Goal: Information Seeking & Learning: Learn about a topic

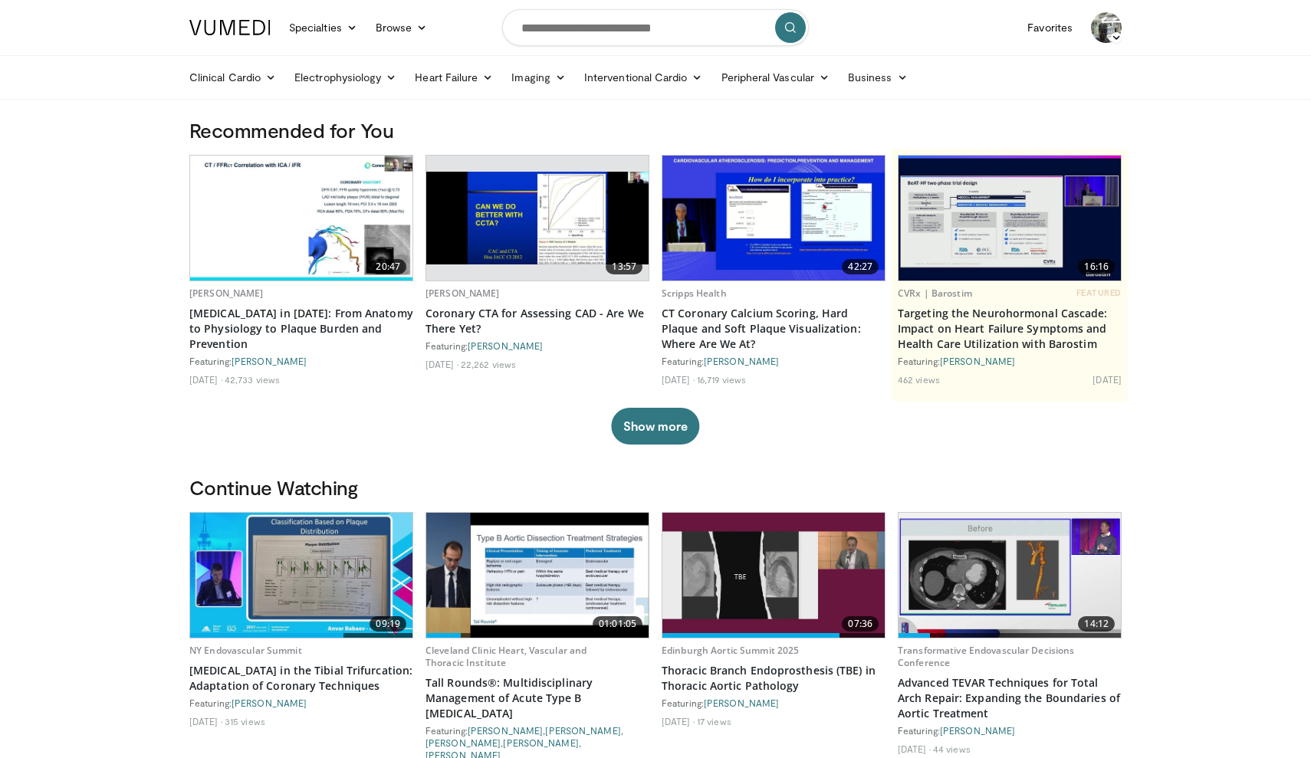
click at [673, 47] on form at bounding box center [655, 27] width 307 height 55
click at [666, 31] on input "Search topics, interventions" at bounding box center [655, 27] width 307 height 37
type input "**********"
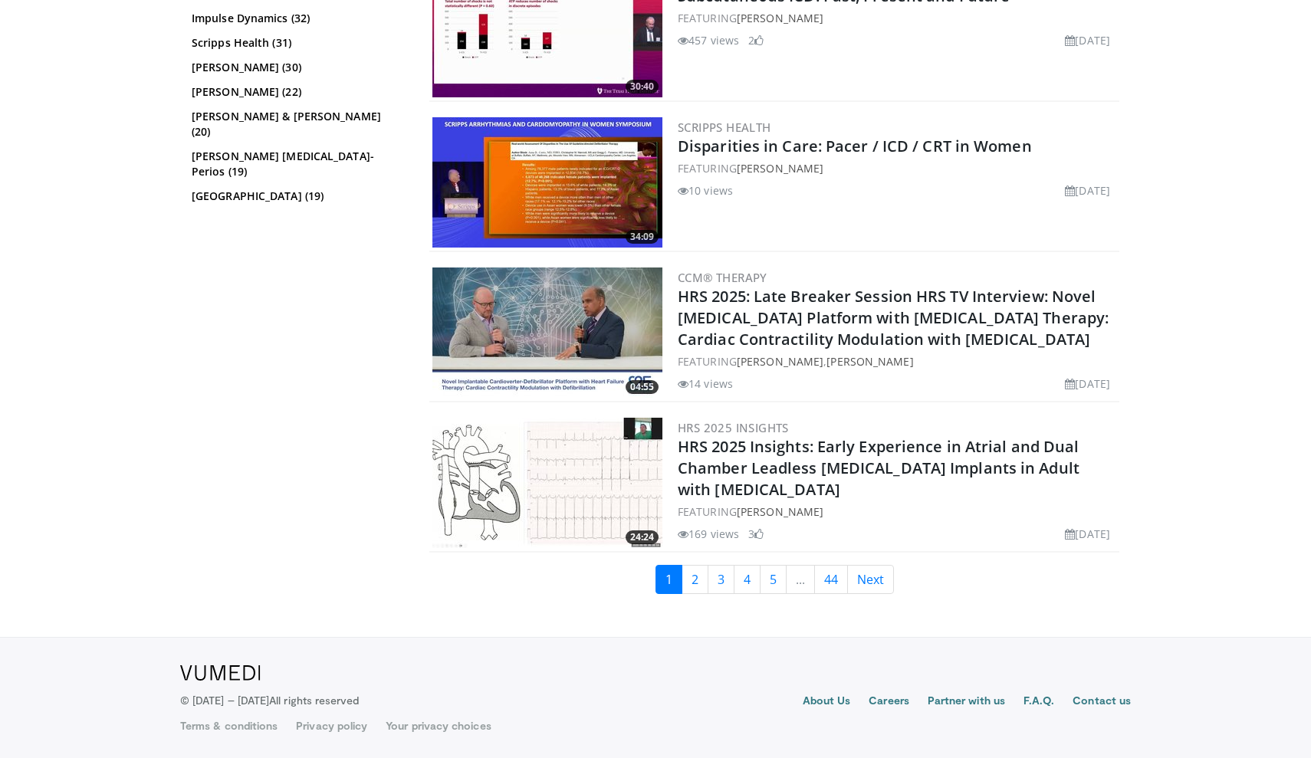
scroll to position [2492, 0]
click at [694, 593] on link "2" at bounding box center [694, 579] width 27 height 29
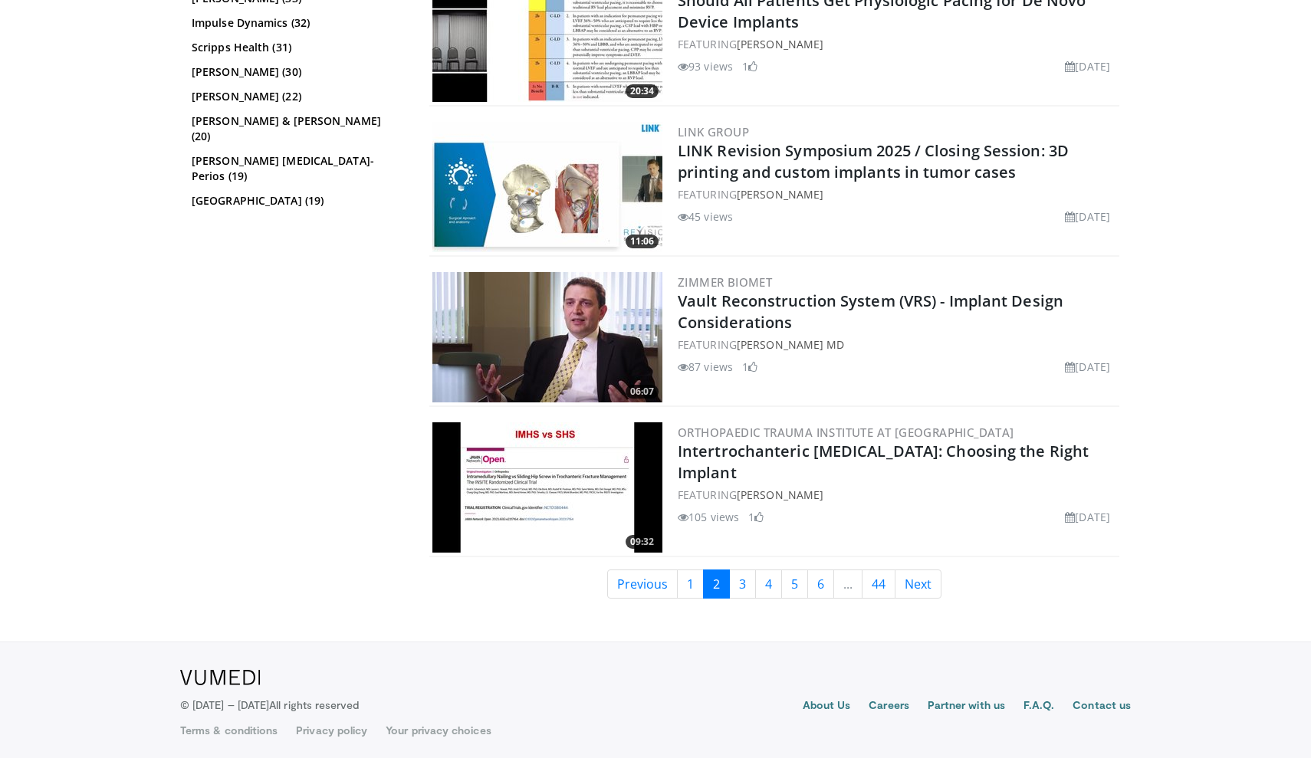
scroll to position [2466, 0]
click at [748, 576] on link "3" at bounding box center [742, 584] width 27 height 29
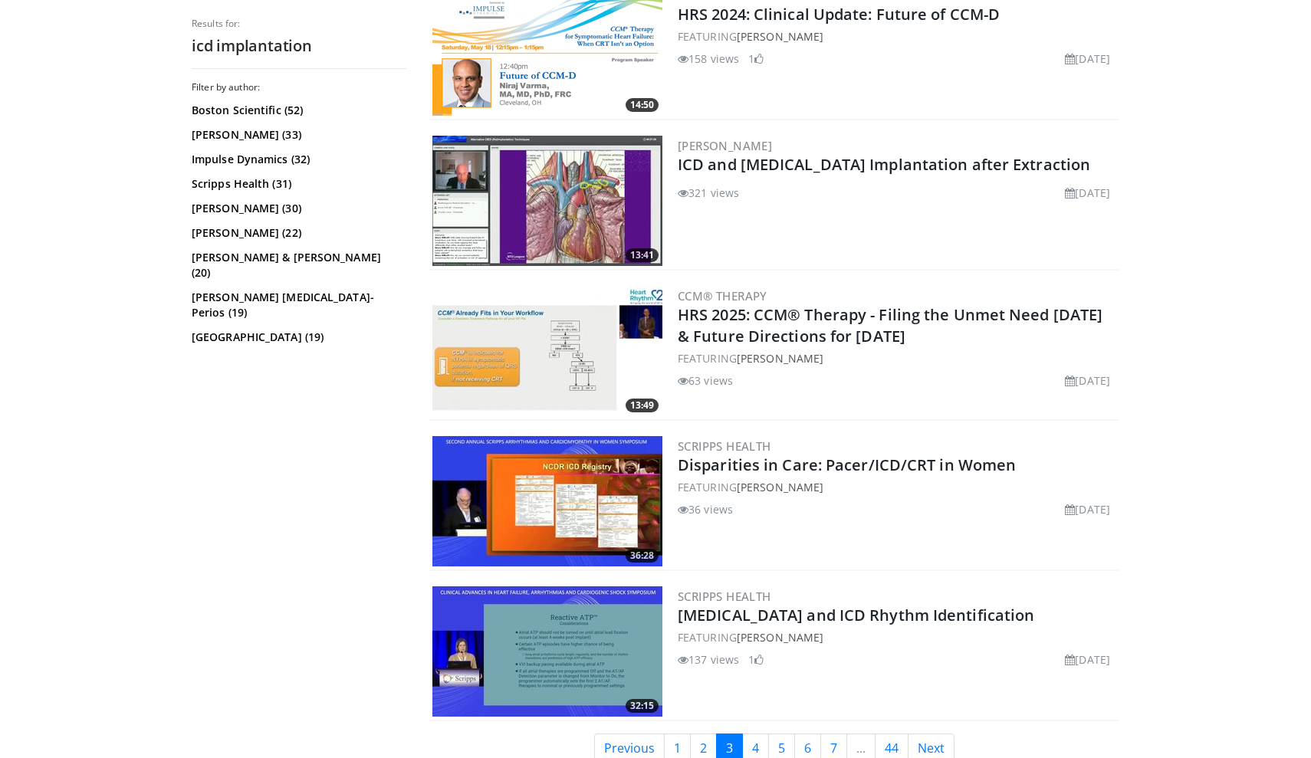
scroll to position [2095, 0]
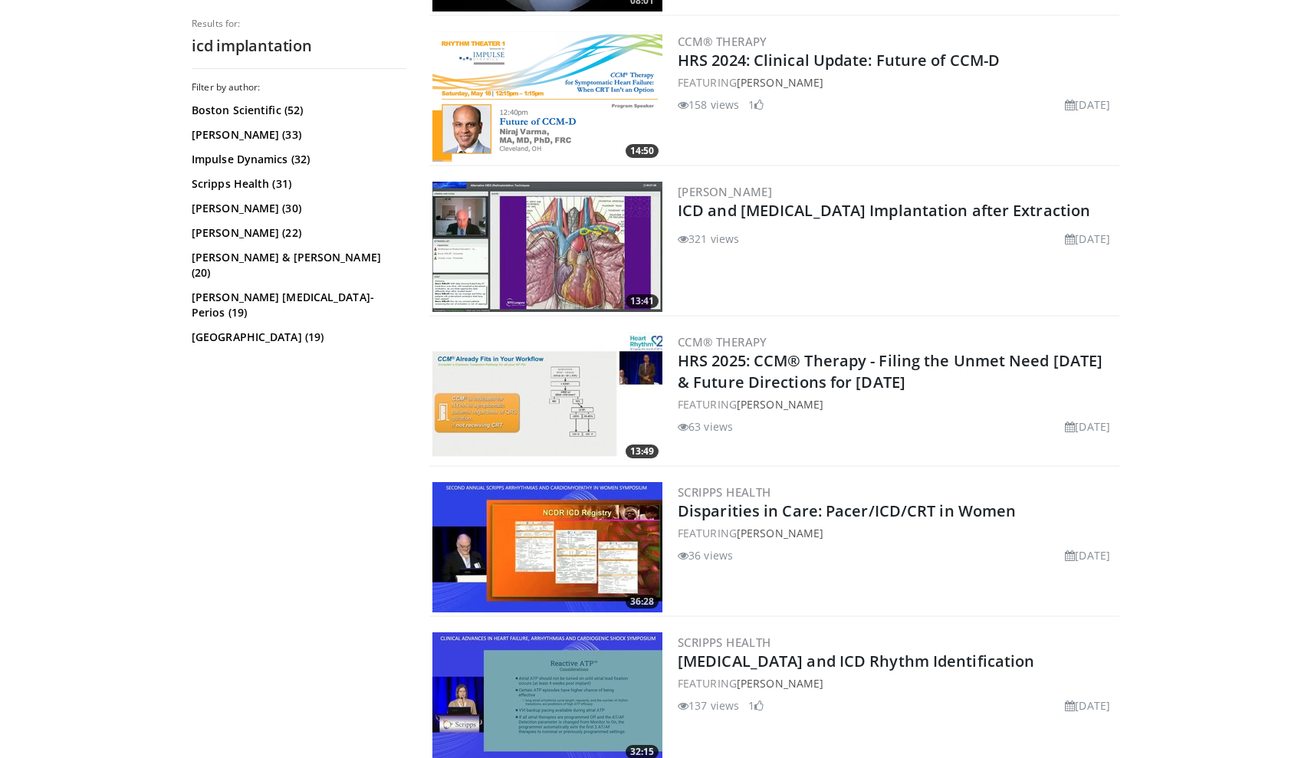
click at [630, 263] on img at bounding box center [547, 247] width 230 height 130
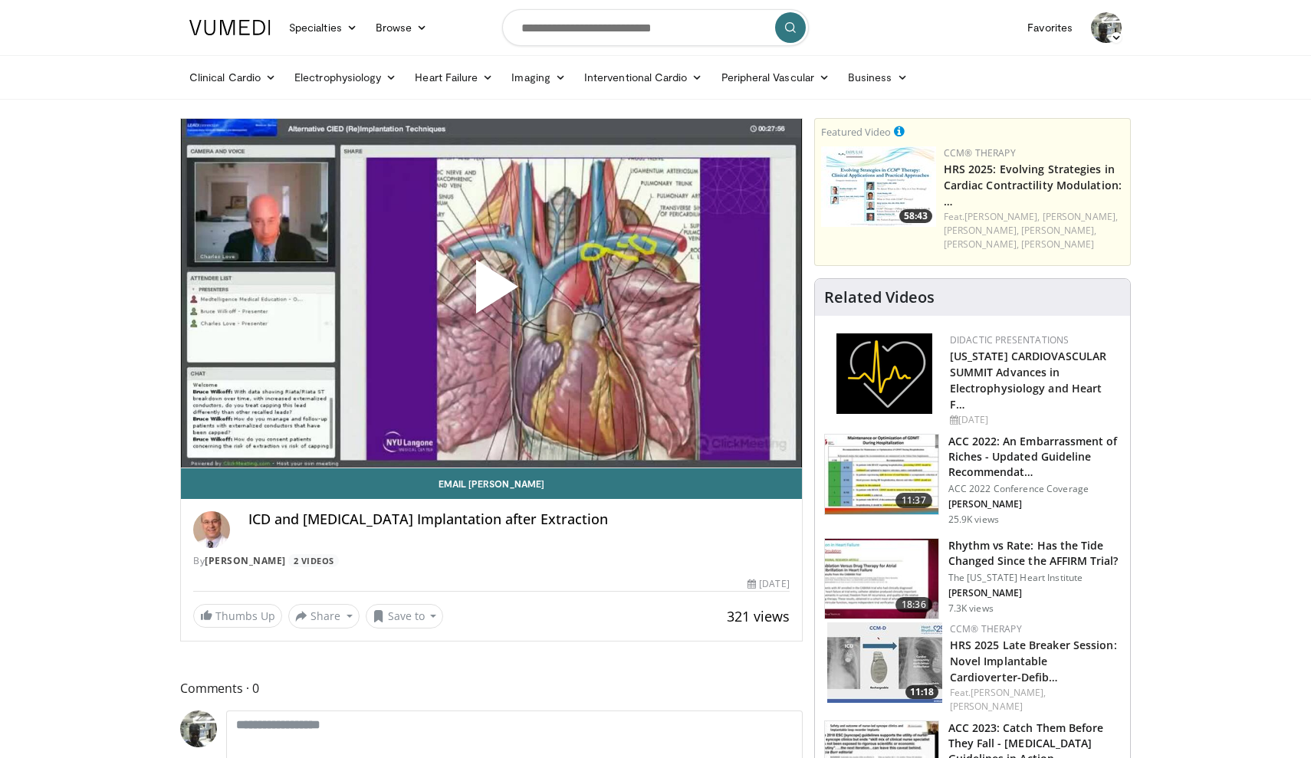
click at [491, 293] on span "Video Player" at bounding box center [491, 293] width 0 height 0
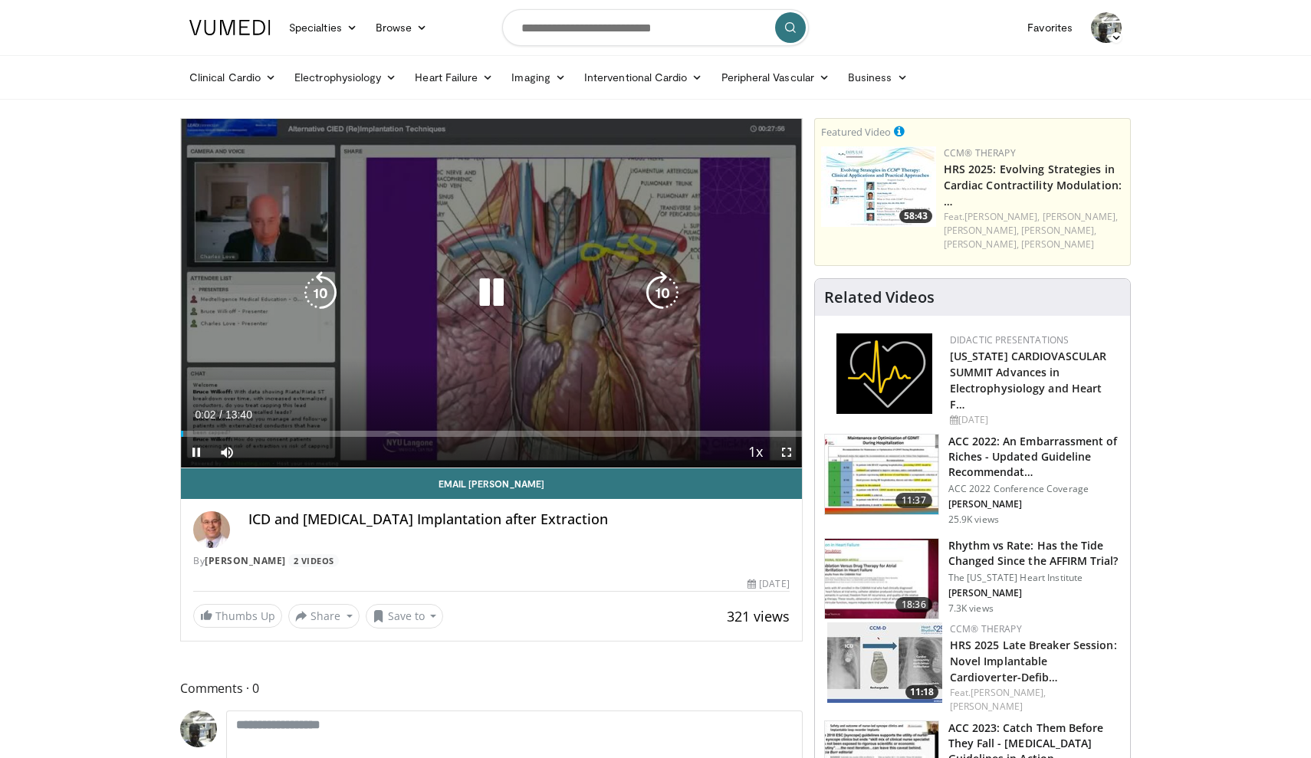
click at [622, 293] on div "Video Player" at bounding box center [491, 292] width 372 height 31
click at [651, 291] on icon "Video Player" at bounding box center [662, 292] width 43 height 43
click at [663, 293] on icon "Video Player" at bounding box center [662, 292] width 43 height 43
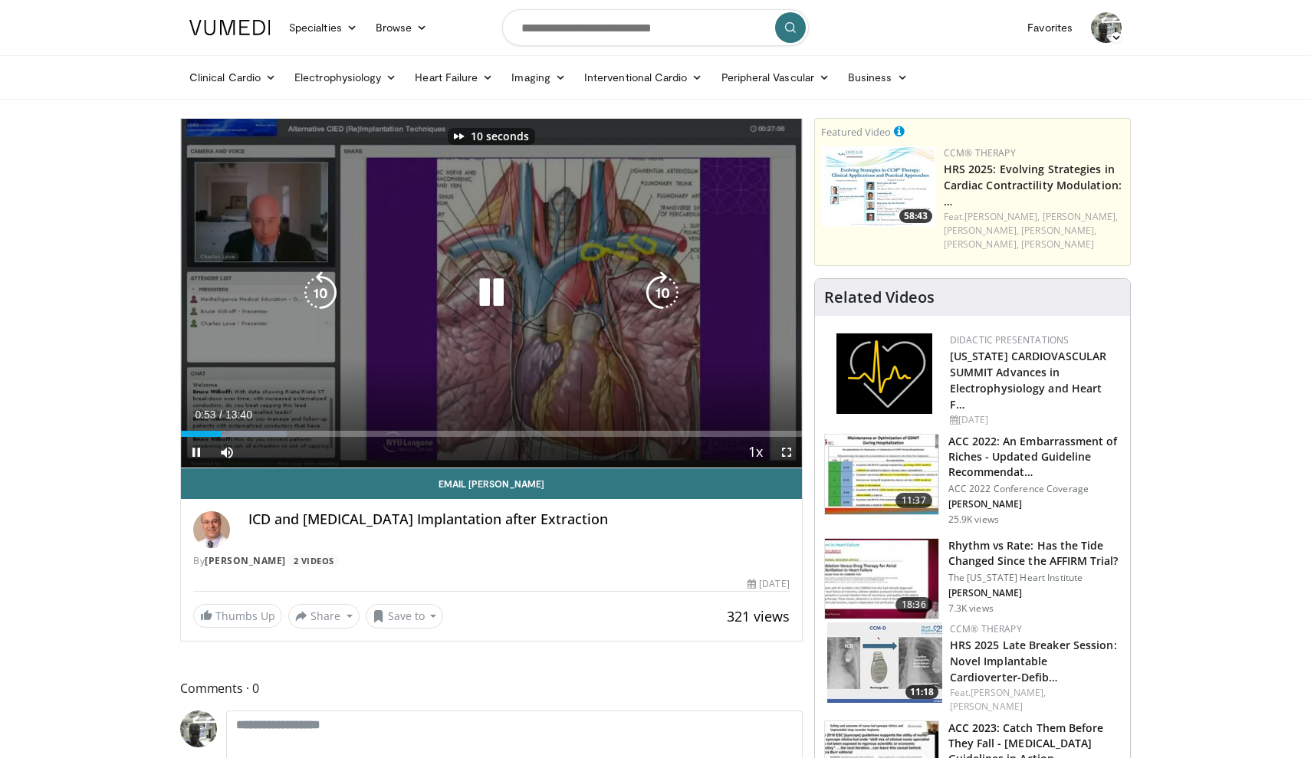
click at [663, 293] on icon "Video Player" at bounding box center [662, 292] width 43 height 43
click at [313, 293] on icon "Video Player" at bounding box center [320, 292] width 43 height 43
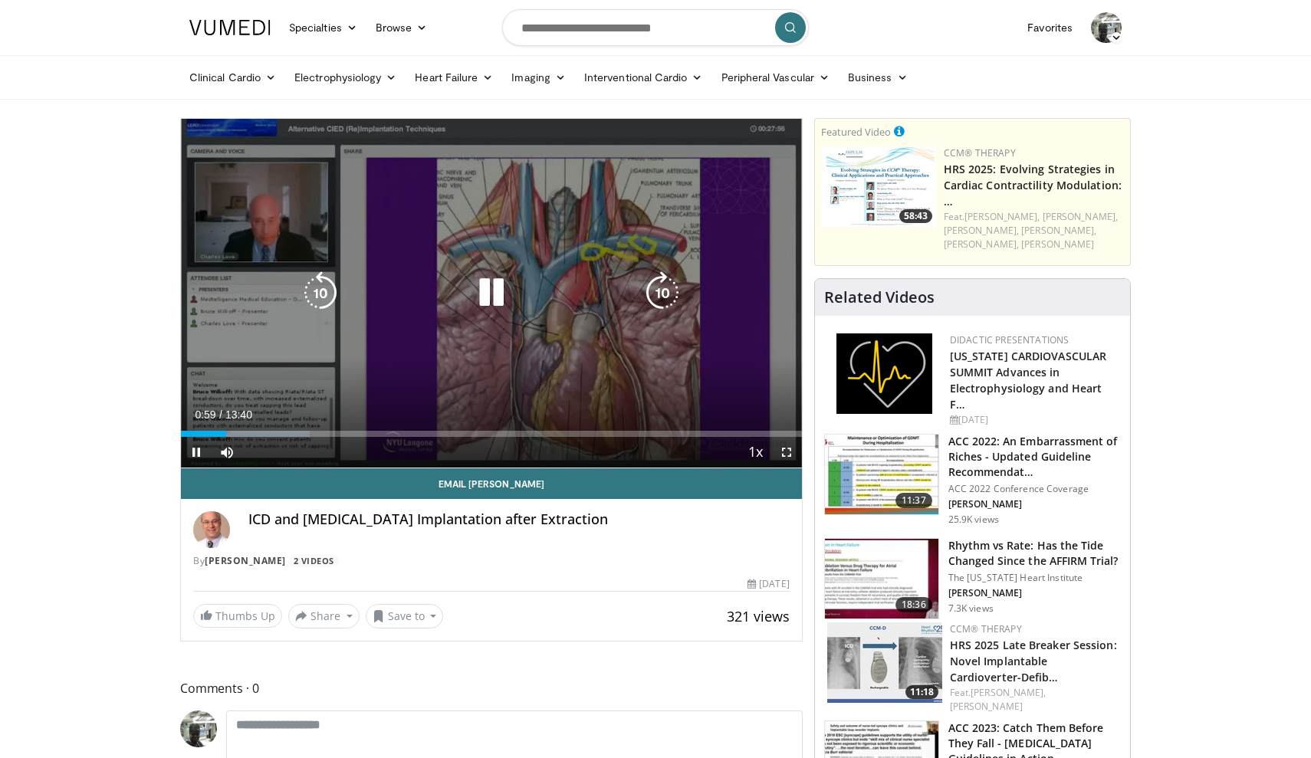
click at [655, 300] on icon "Video Player" at bounding box center [662, 292] width 43 height 43
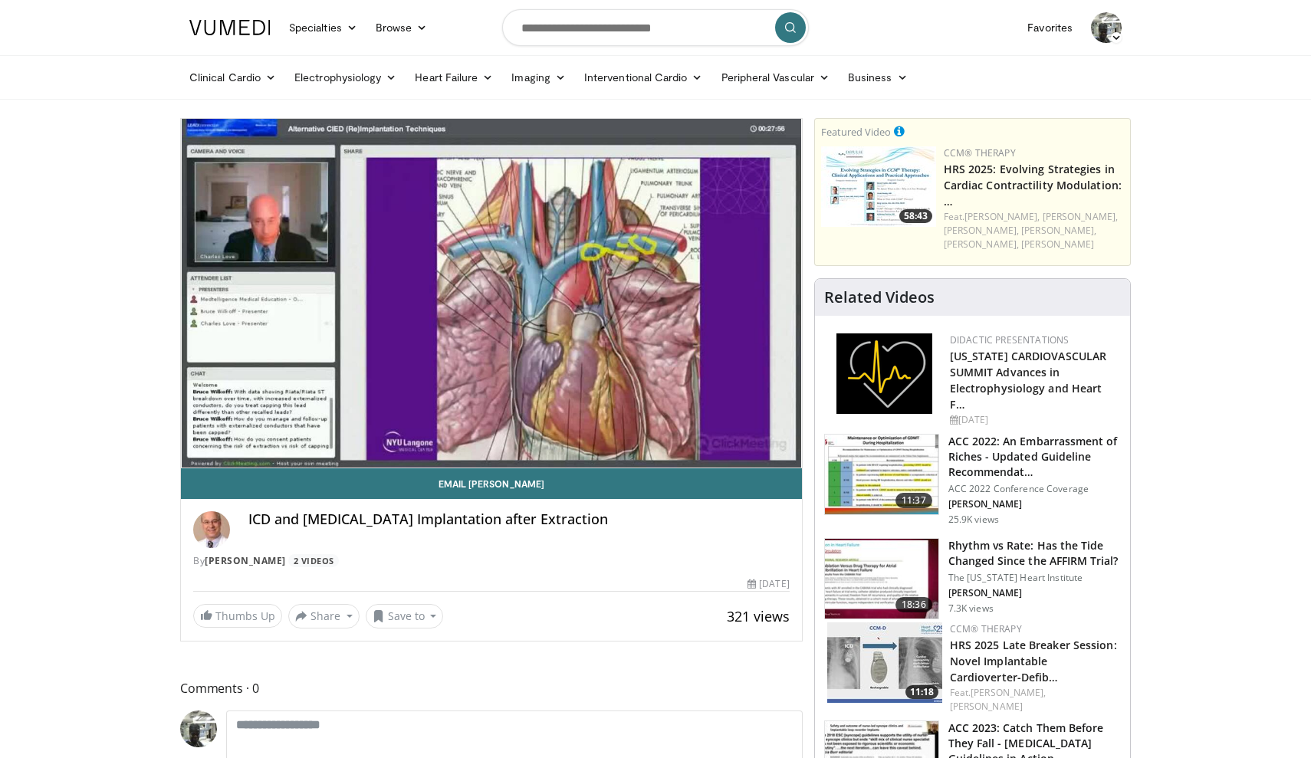
click at [655, 300] on div "40 seconds Tap to unmute" at bounding box center [491, 293] width 621 height 349
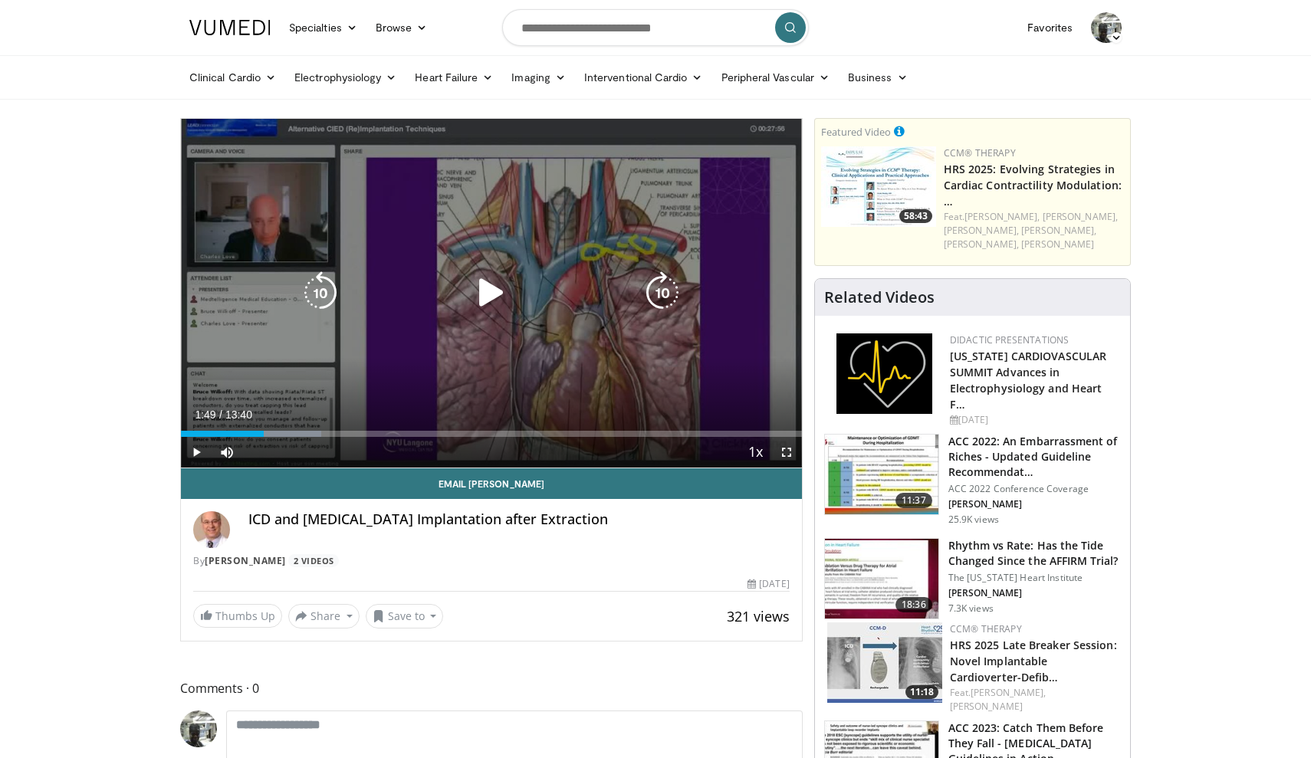
click at [655, 302] on icon "Video Player" at bounding box center [662, 292] width 43 height 43
click at [481, 289] on icon "Video Player" at bounding box center [491, 292] width 43 height 43
click at [672, 281] on icon "Video Player" at bounding box center [662, 292] width 43 height 43
click at [669, 284] on icon "Video Player" at bounding box center [662, 292] width 43 height 43
click at [669, 284] on div "30 seconds Tap to unmute" at bounding box center [491, 293] width 621 height 349
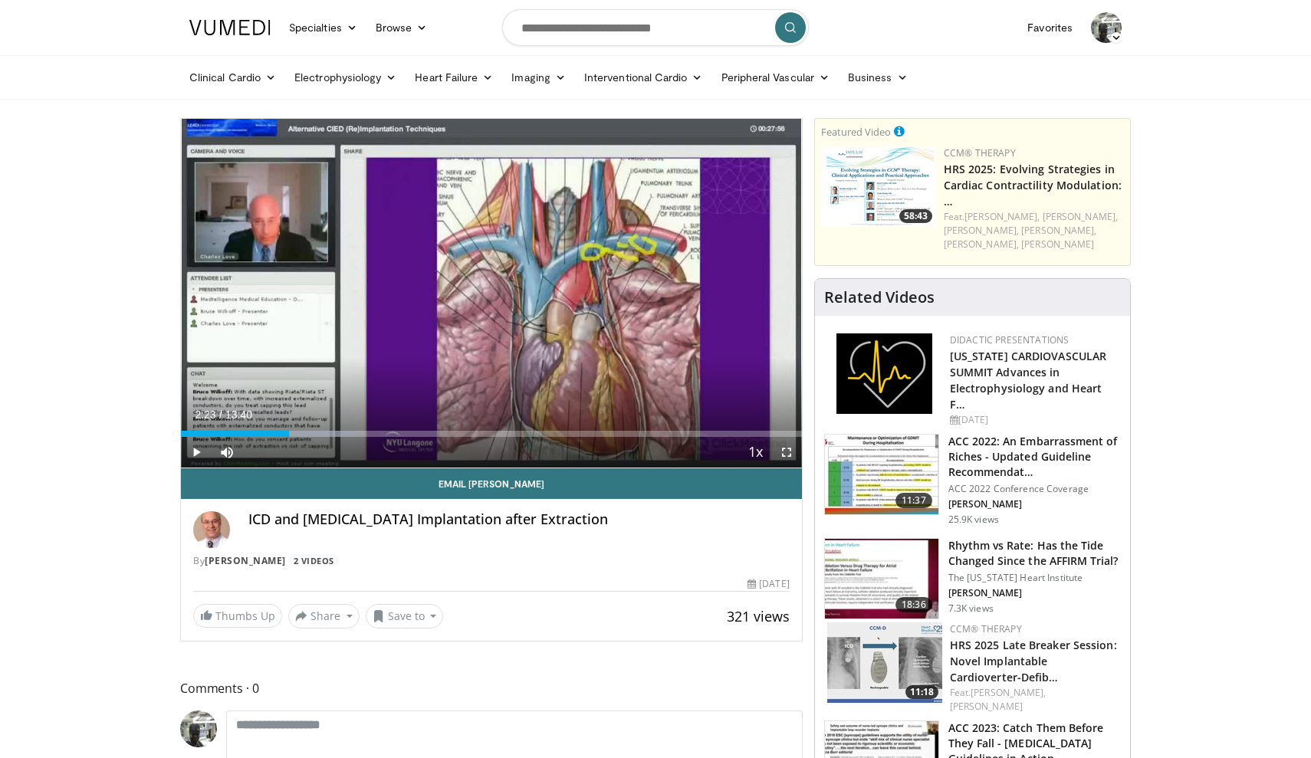
click at [669, 284] on div "30 seconds Tap to unmute" at bounding box center [491, 293] width 621 height 349
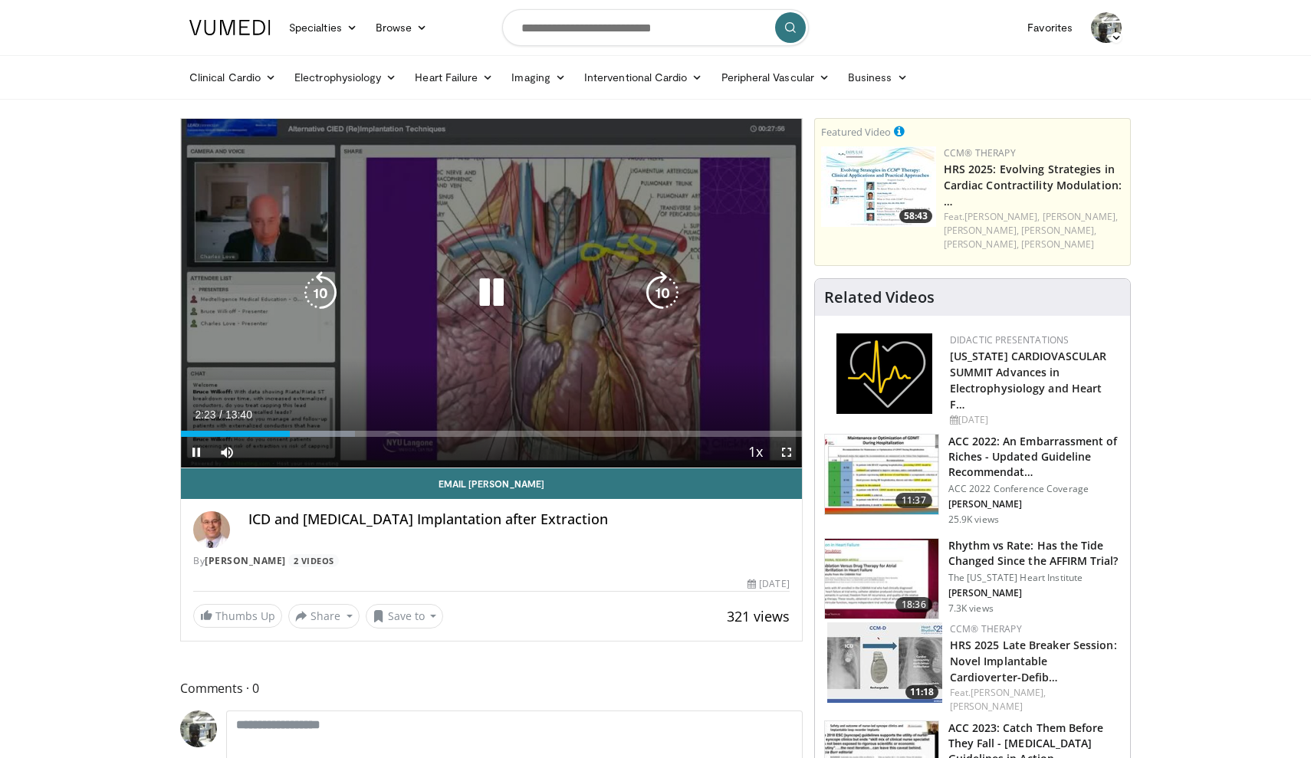
click at [650, 304] on icon "Video Player" at bounding box center [662, 292] width 43 height 43
click at [658, 295] on icon "Video Player" at bounding box center [662, 292] width 43 height 43
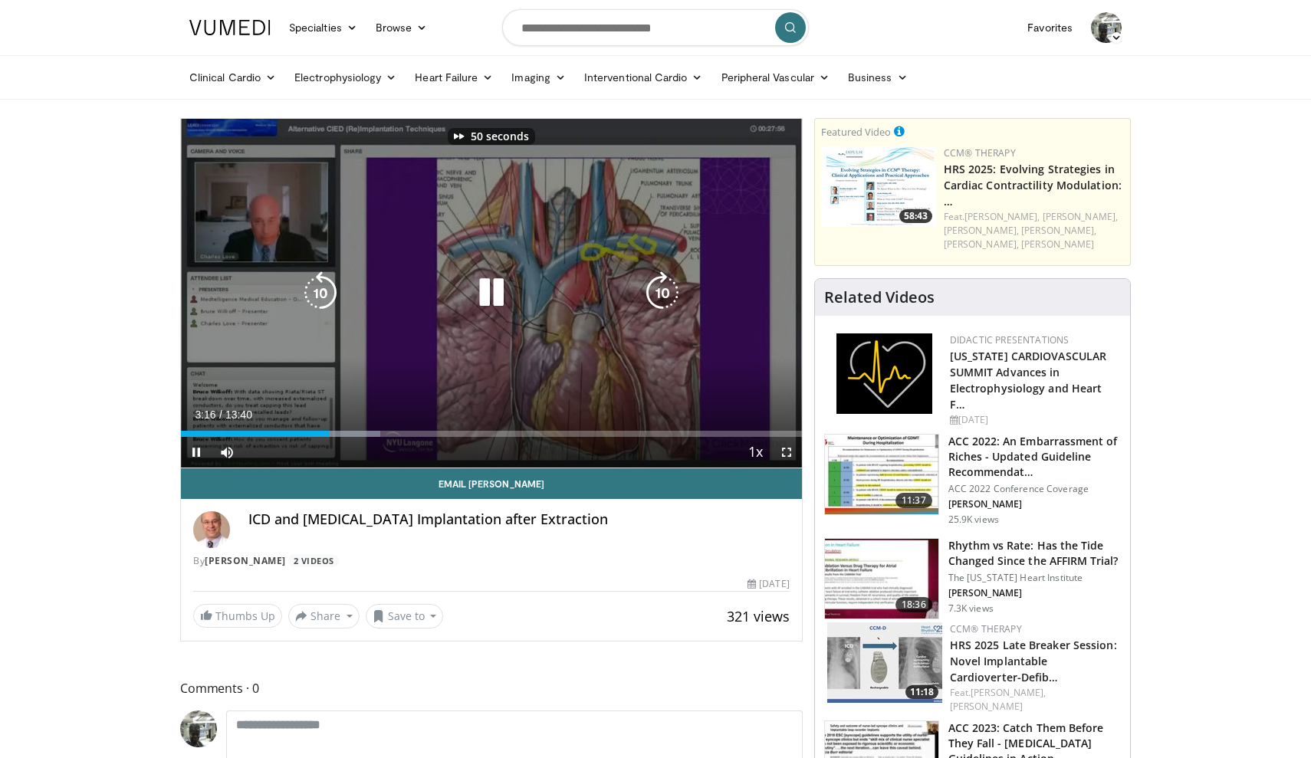
click at [658, 295] on icon "Video Player" at bounding box center [662, 292] width 43 height 43
click at [651, 295] on icon "Video Player" at bounding box center [662, 292] width 43 height 43
click at [662, 284] on icon "Video Player" at bounding box center [662, 292] width 43 height 43
click at [662, 284] on div "20 seconds Tap to unmute" at bounding box center [491, 293] width 621 height 349
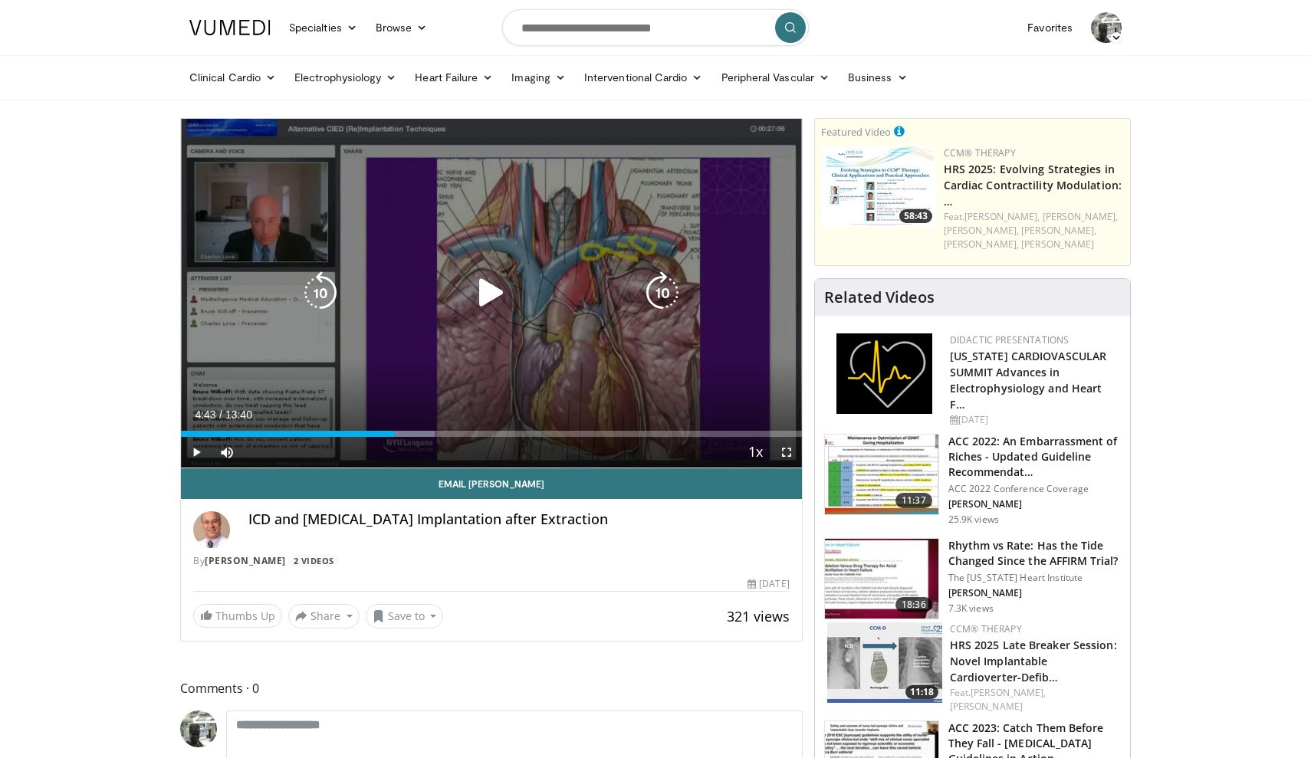
click at [661, 284] on icon "Video Player" at bounding box center [662, 292] width 43 height 43
click at [655, 303] on icon "Video Player" at bounding box center [662, 292] width 43 height 43
click at [481, 289] on icon "Video Player" at bounding box center [491, 292] width 43 height 43
click at [652, 301] on icon "Video Player" at bounding box center [662, 292] width 43 height 43
click at [651, 300] on icon "Video Player" at bounding box center [662, 292] width 43 height 43
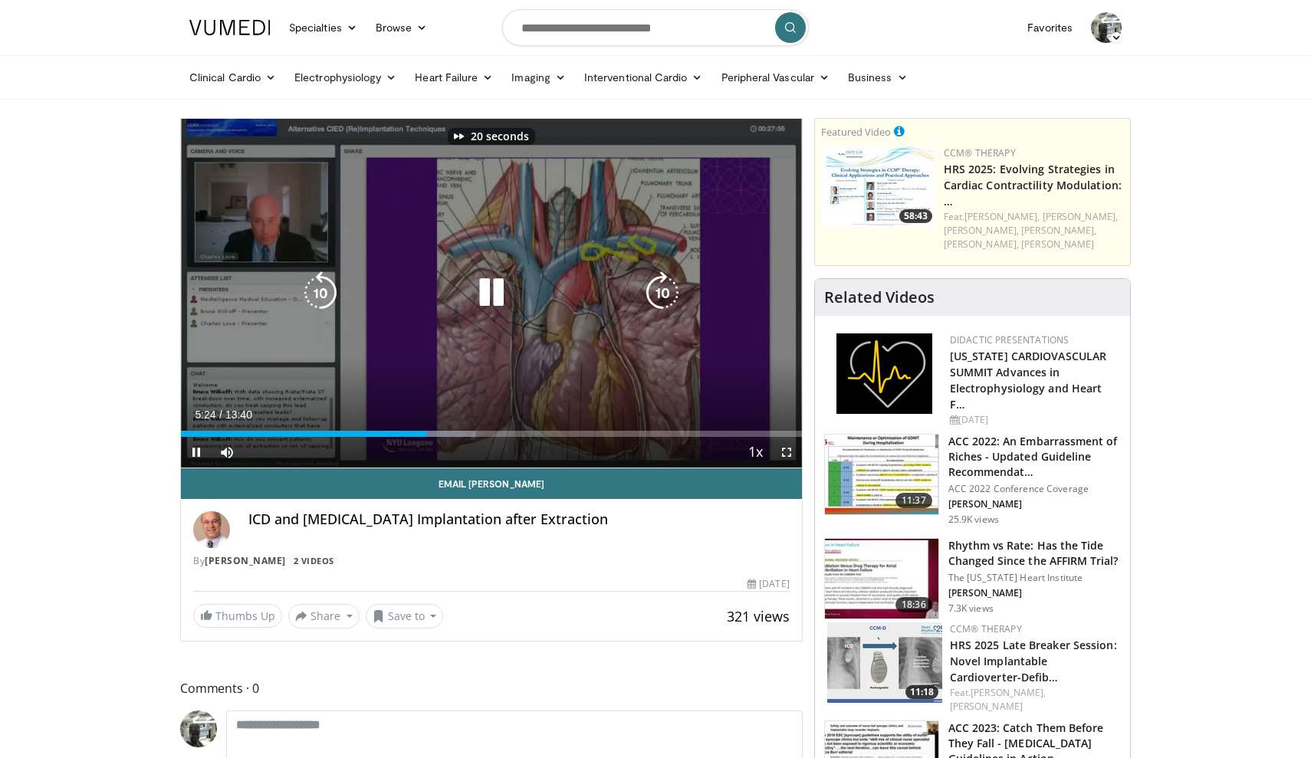
click at [651, 300] on icon "Video Player" at bounding box center [662, 292] width 43 height 43
click at [650, 300] on icon "Video Player" at bounding box center [662, 292] width 43 height 43
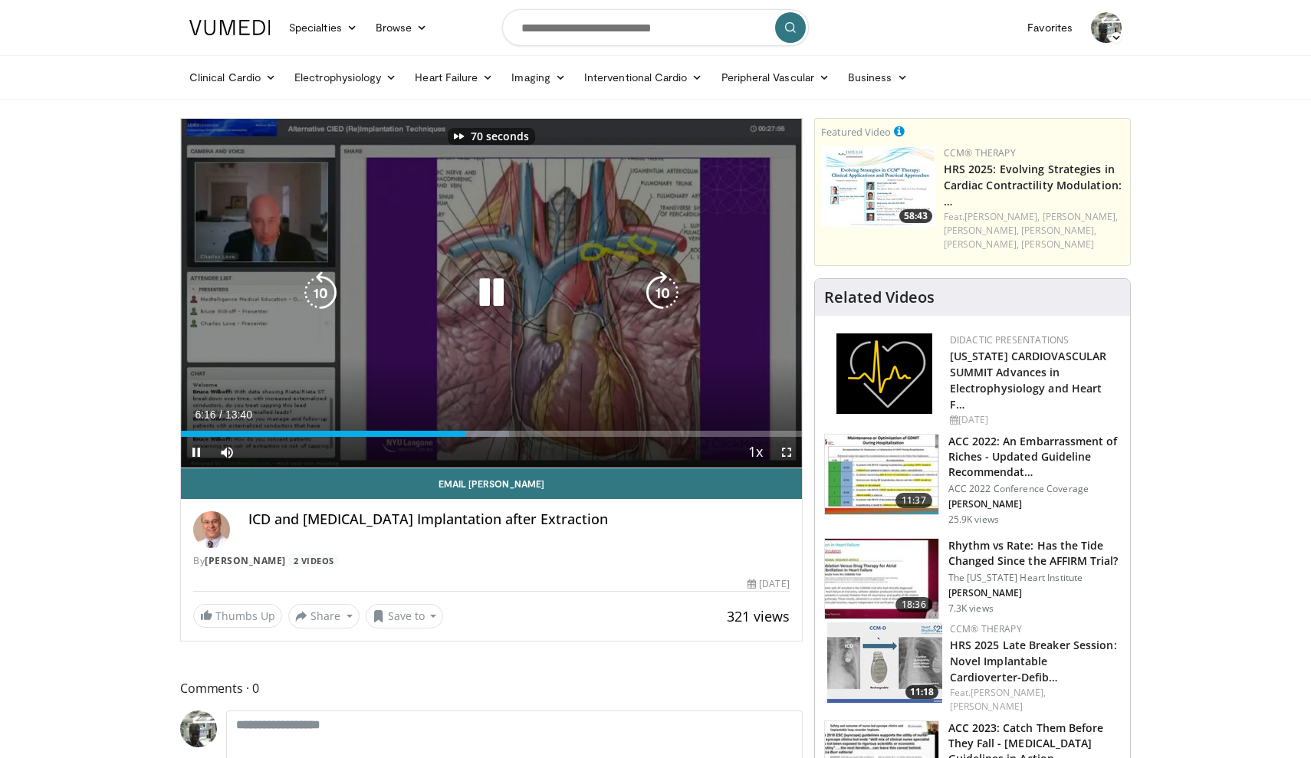
click at [650, 300] on icon "Video Player" at bounding box center [662, 292] width 43 height 43
click at [318, 283] on icon "Video Player" at bounding box center [320, 292] width 43 height 43
click at [317, 283] on icon "Video Player" at bounding box center [320, 292] width 43 height 43
click at [651, 300] on icon "Video Player" at bounding box center [662, 292] width 43 height 43
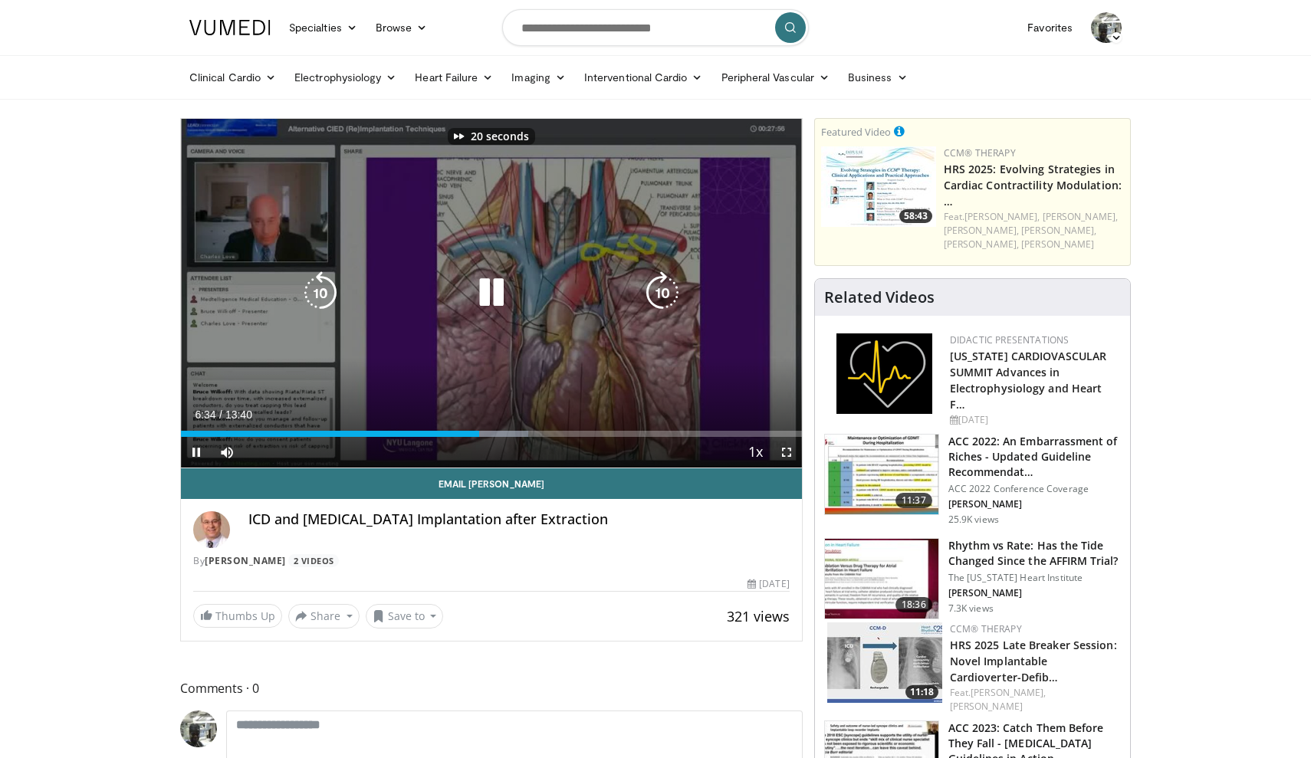
click at [651, 300] on icon "Video Player" at bounding box center [662, 292] width 43 height 43
click at [650, 300] on icon "Video Player" at bounding box center [662, 292] width 43 height 43
click at [649, 300] on icon "Video Player" at bounding box center [662, 292] width 43 height 43
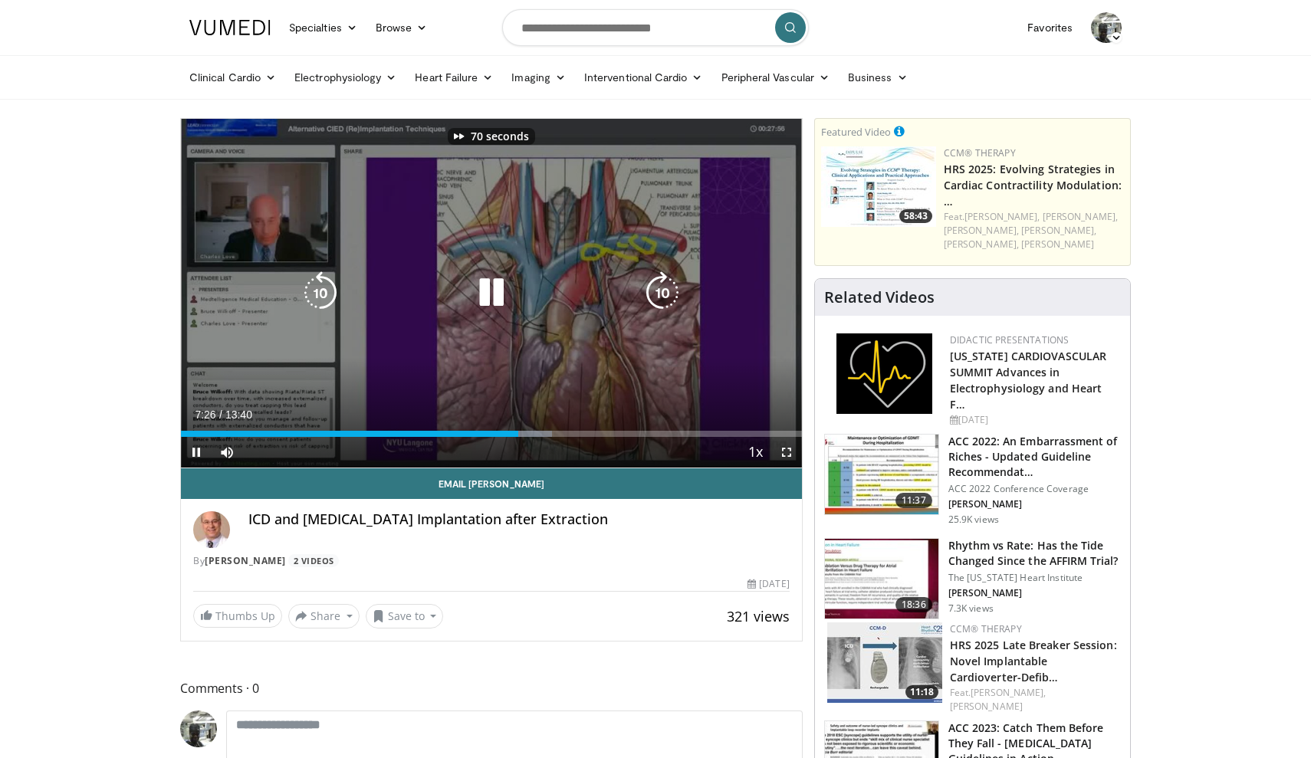
click at [649, 300] on icon "Video Player" at bounding box center [662, 292] width 43 height 43
click at [322, 281] on icon "Video Player" at bounding box center [320, 292] width 43 height 43
click at [668, 300] on icon "Video Player" at bounding box center [662, 292] width 43 height 43
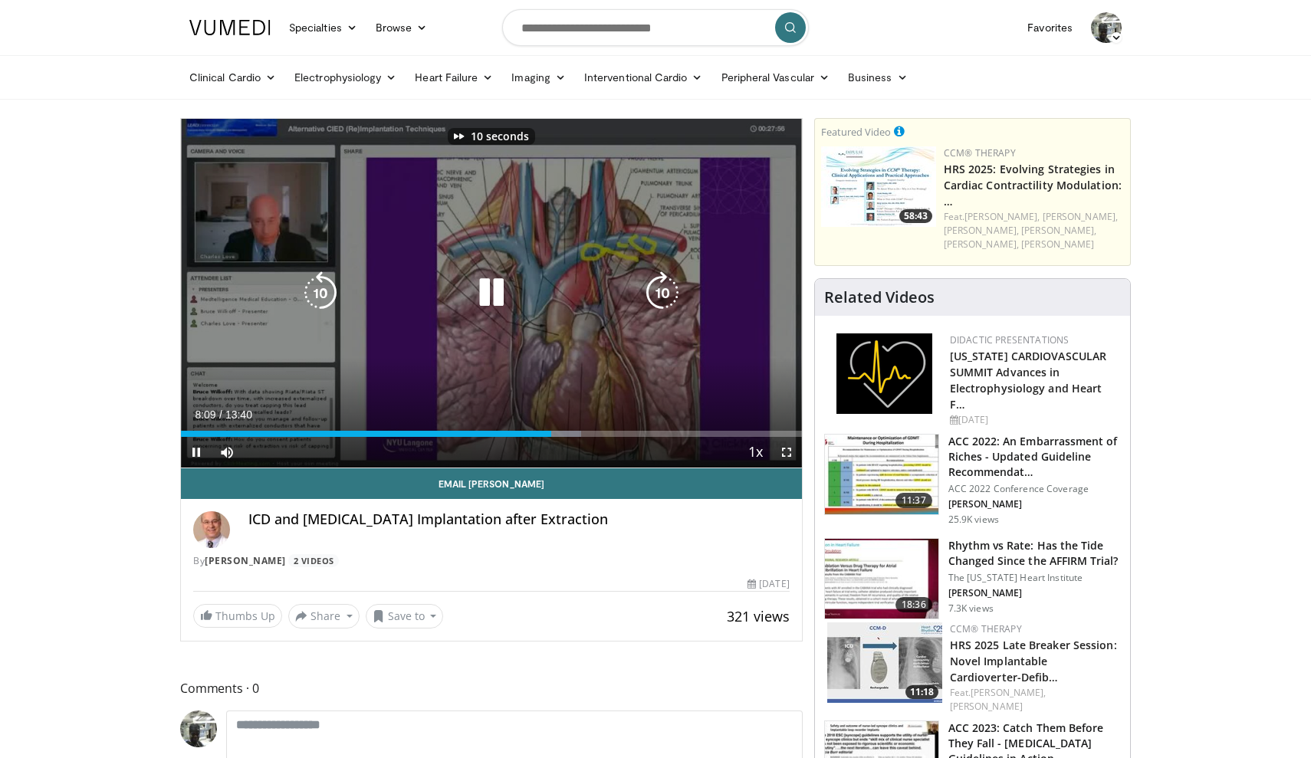
click at [669, 297] on icon "Video Player" at bounding box center [662, 292] width 43 height 43
click at [635, 210] on div "30 seconds Tap to unmute" at bounding box center [491, 293] width 621 height 349
click at [340, 284] on icon "Video Player" at bounding box center [320, 292] width 43 height 43
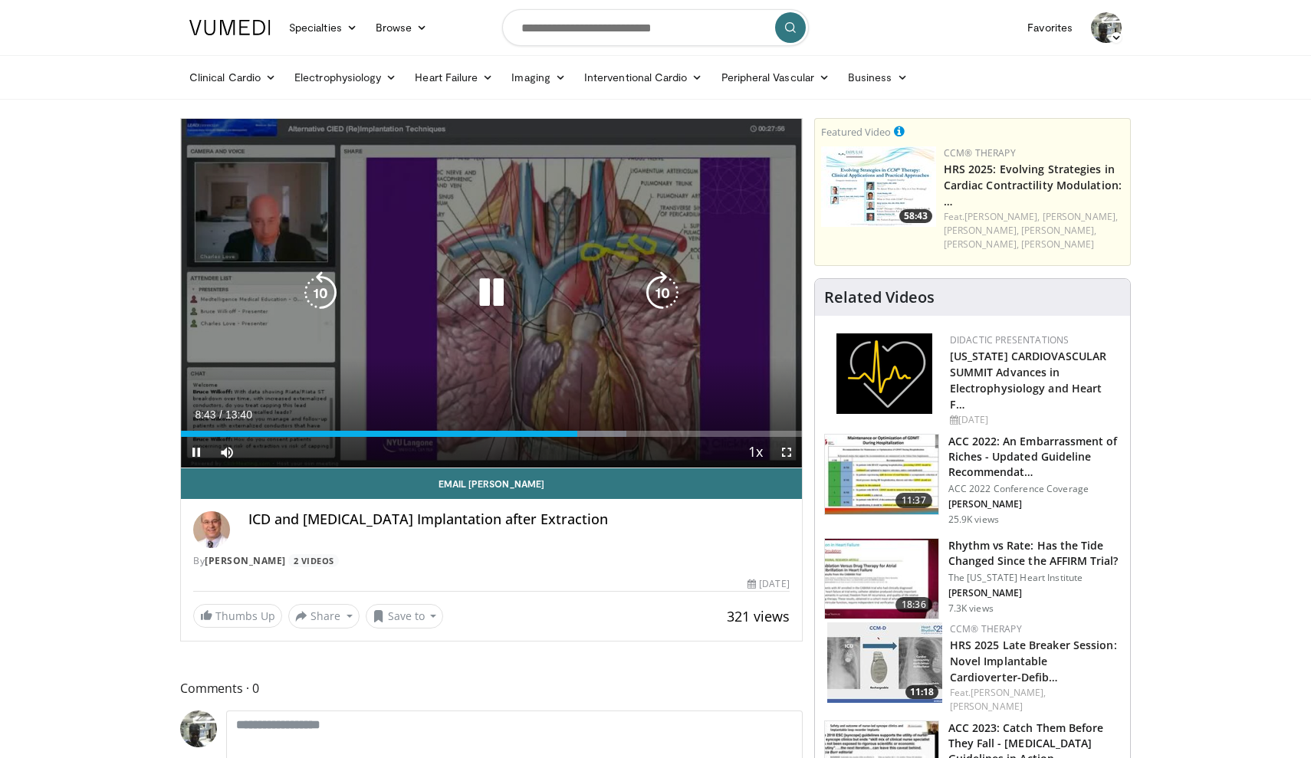
click at [655, 300] on icon "Video Player" at bounding box center [662, 292] width 43 height 43
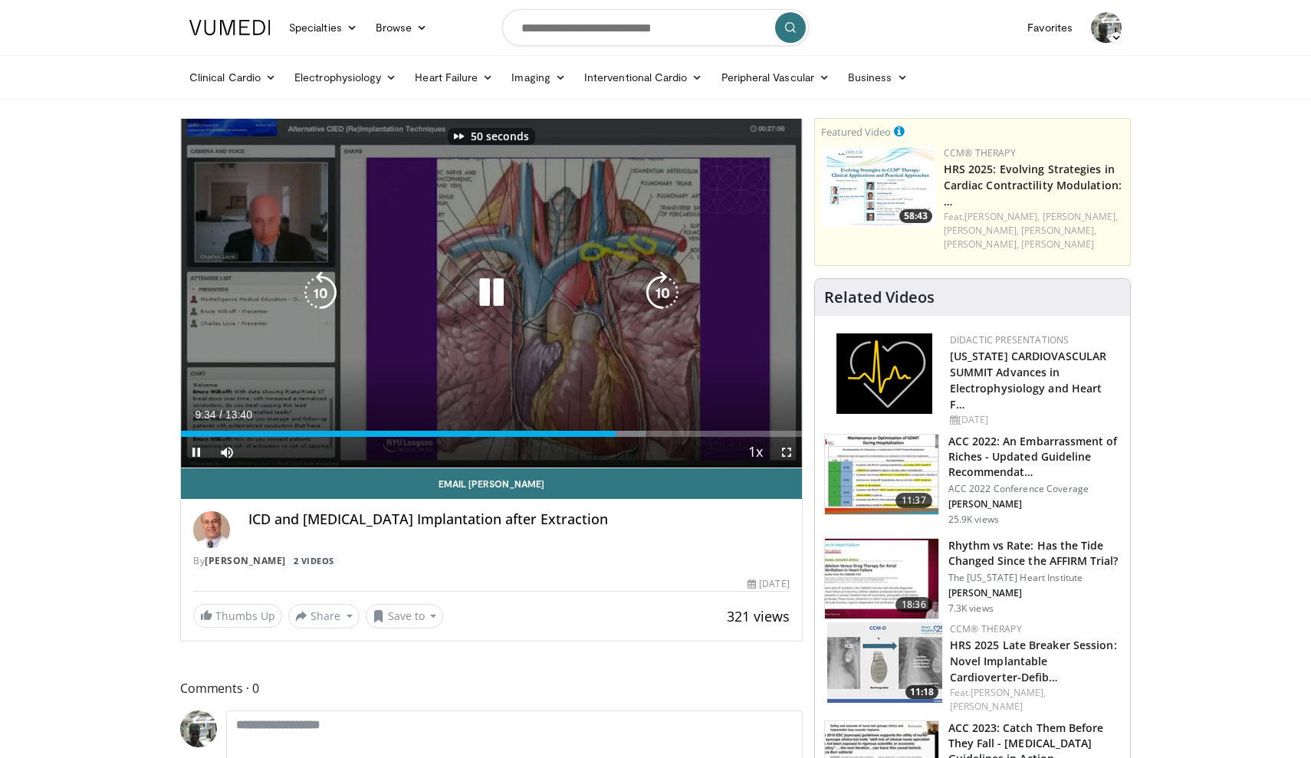
click at [655, 300] on icon "Video Player" at bounding box center [662, 292] width 43 height 43
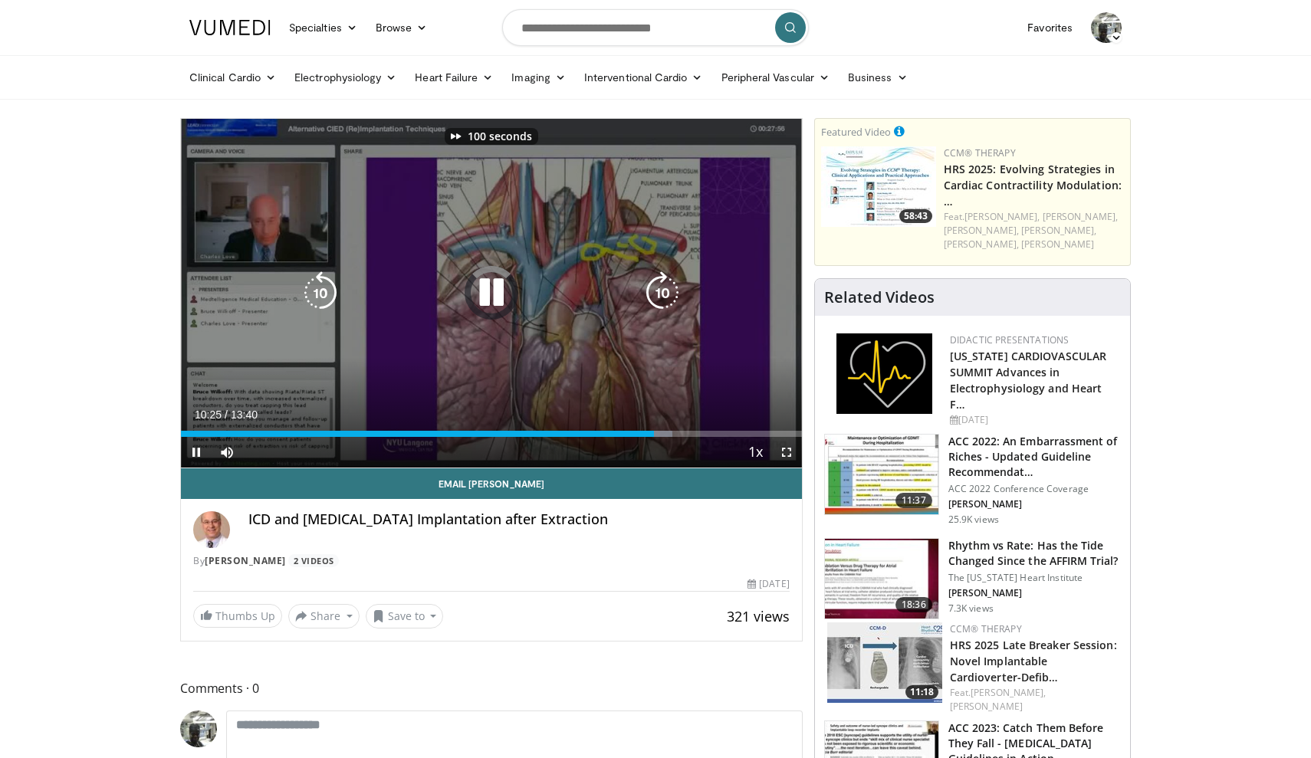
click at [655, 300] on icon "Video Player" at bounding box center [662, 292] width 43 height 43
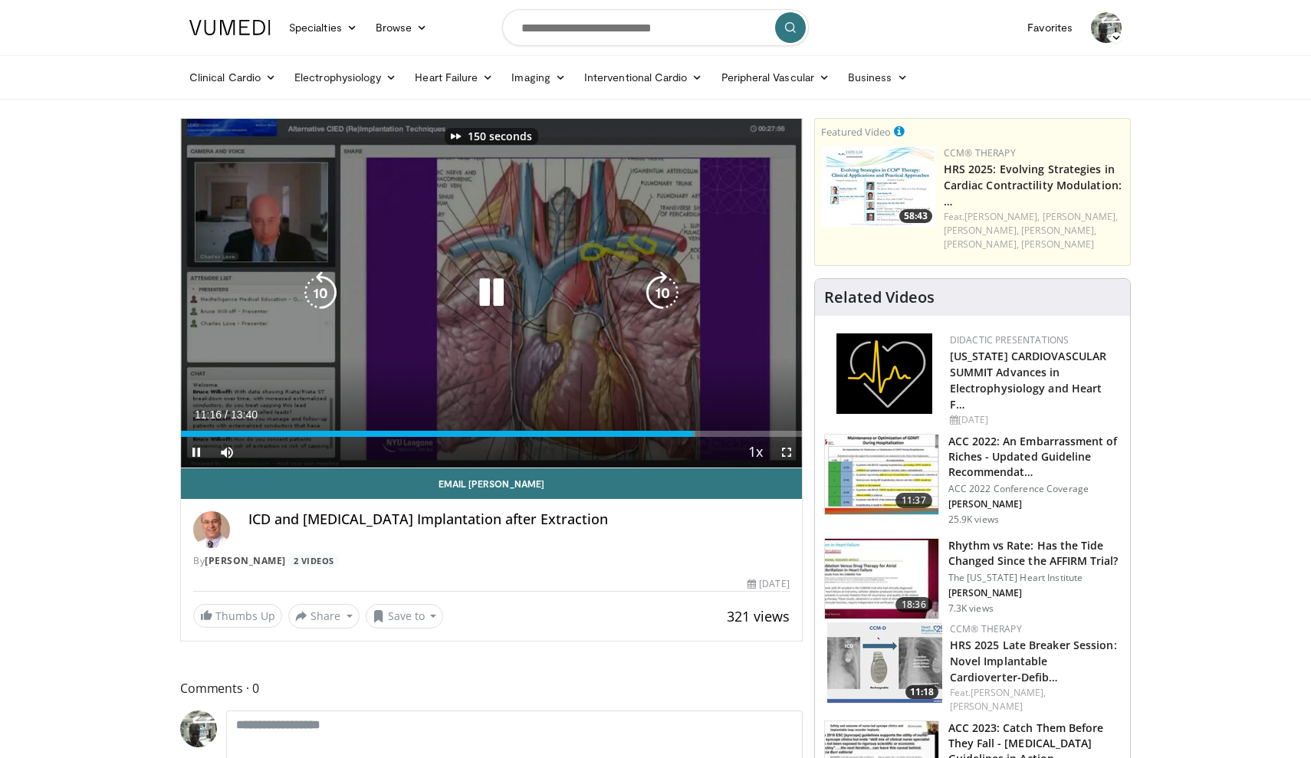
click at [655, 300] on icon "Video Player" at bounding box center [662, 292] width 43 height 43
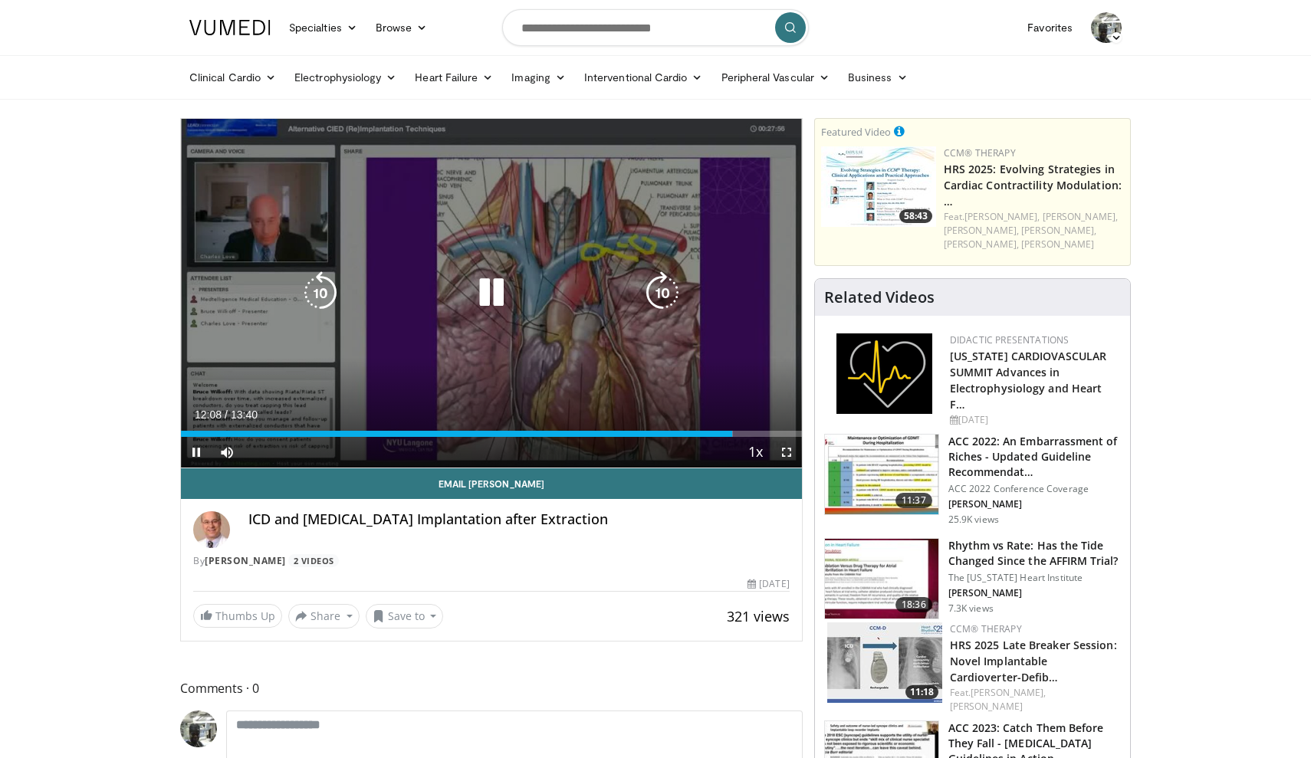
click at [655, 300] on div "200 seconds Tap to unmute" at bounding box center [491, 293] width 621 height 349
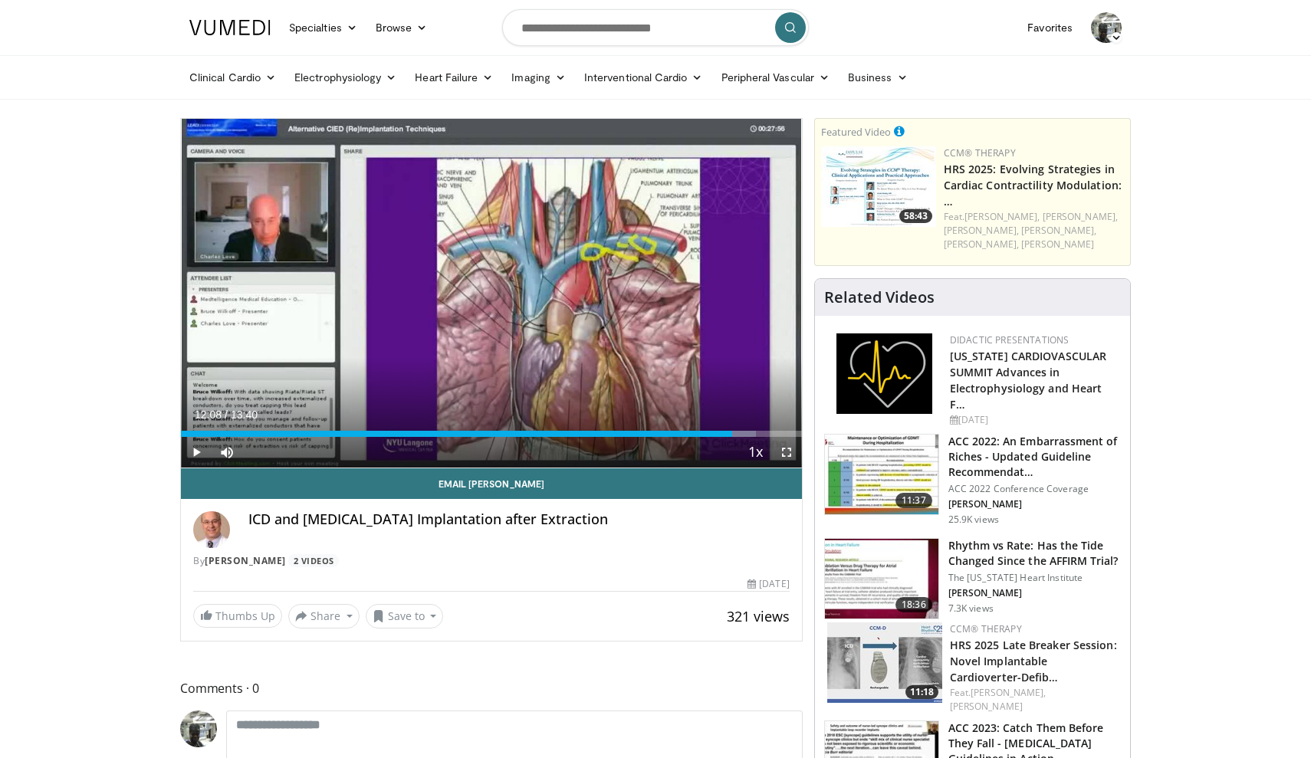
click at [655, 300] on div "200 seconds Tap to unmute" at bounding box center [491, 293] width 621 height 349
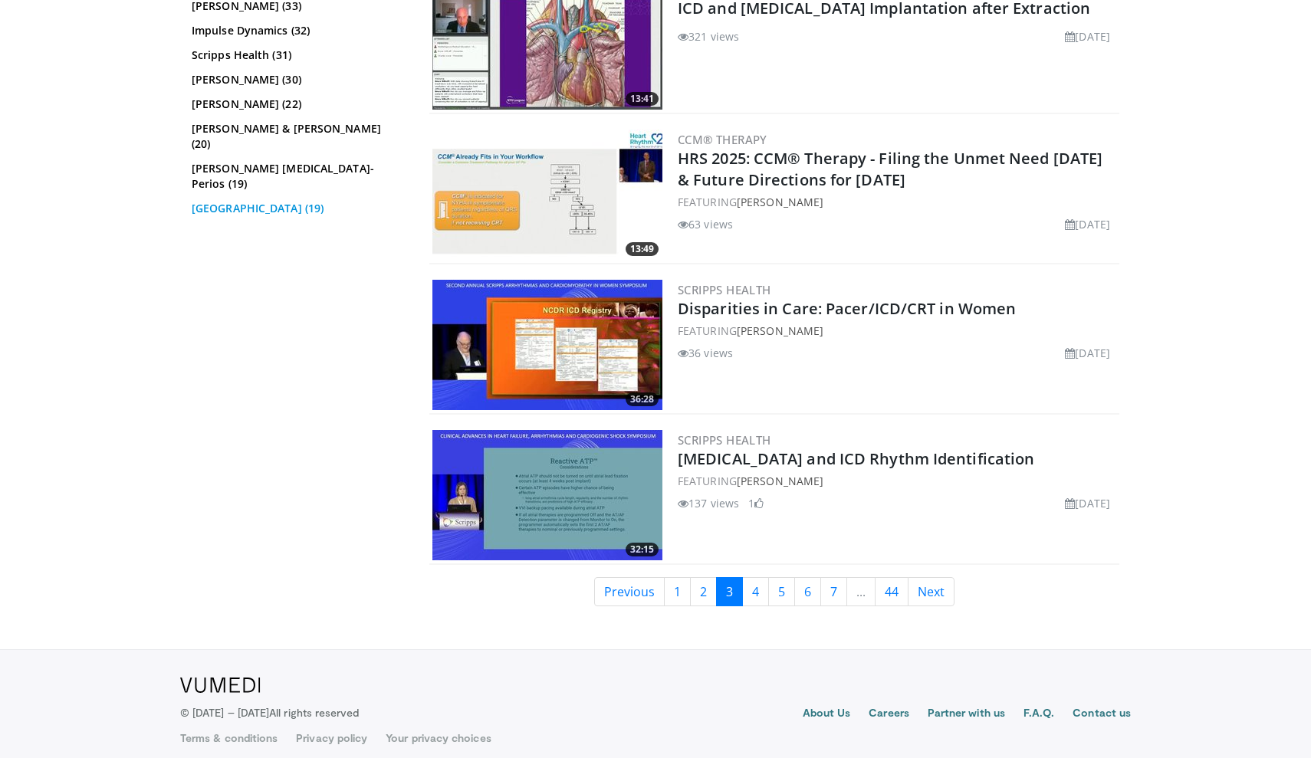
scroll to position [2308, 0]
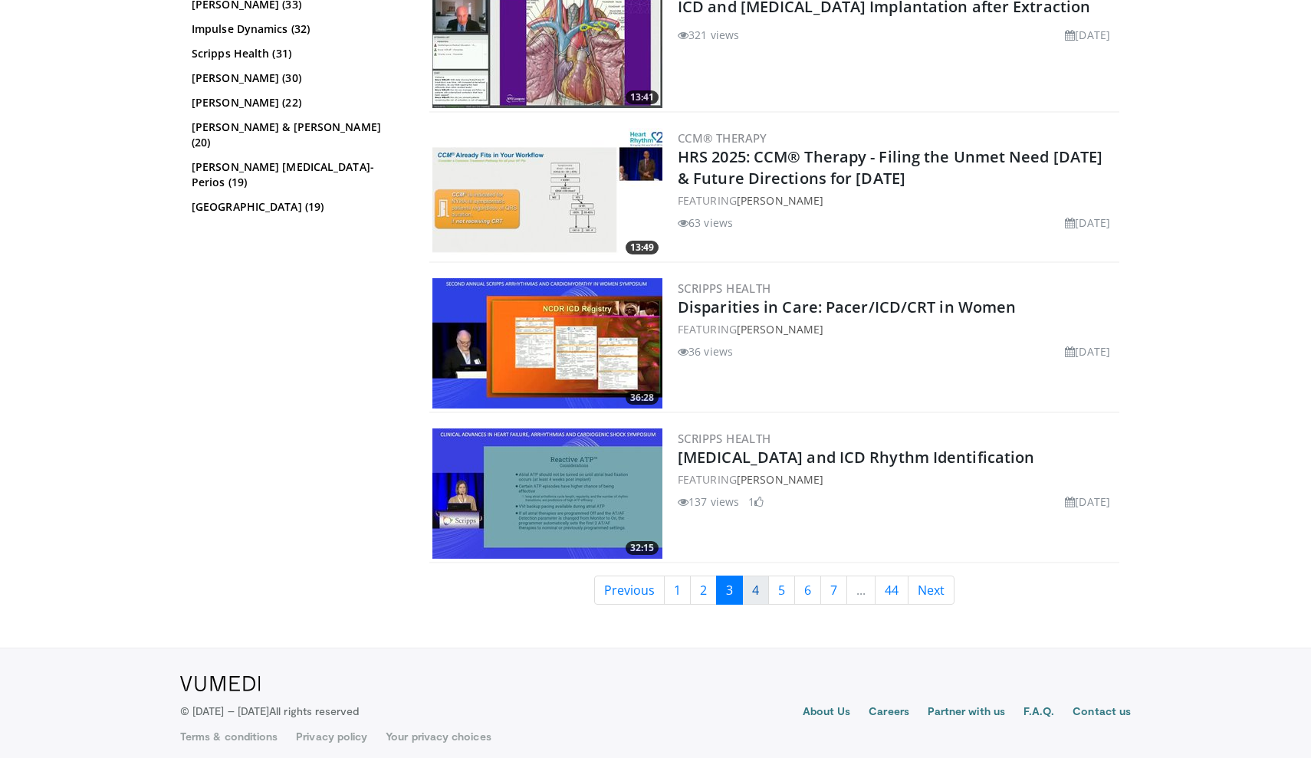
click at [760, 582] on link "4" at bounding box center [755, 590] width 27 height 29
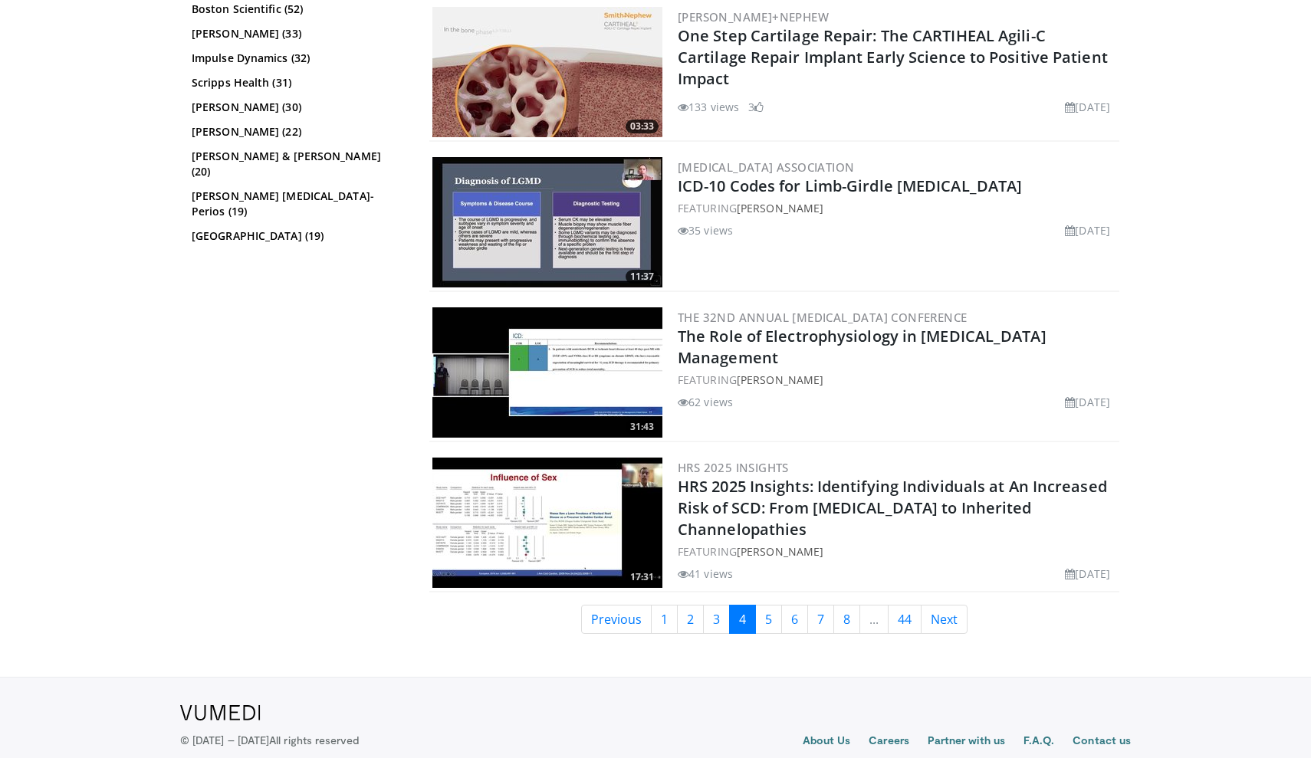
scroll to position [3191, 0]
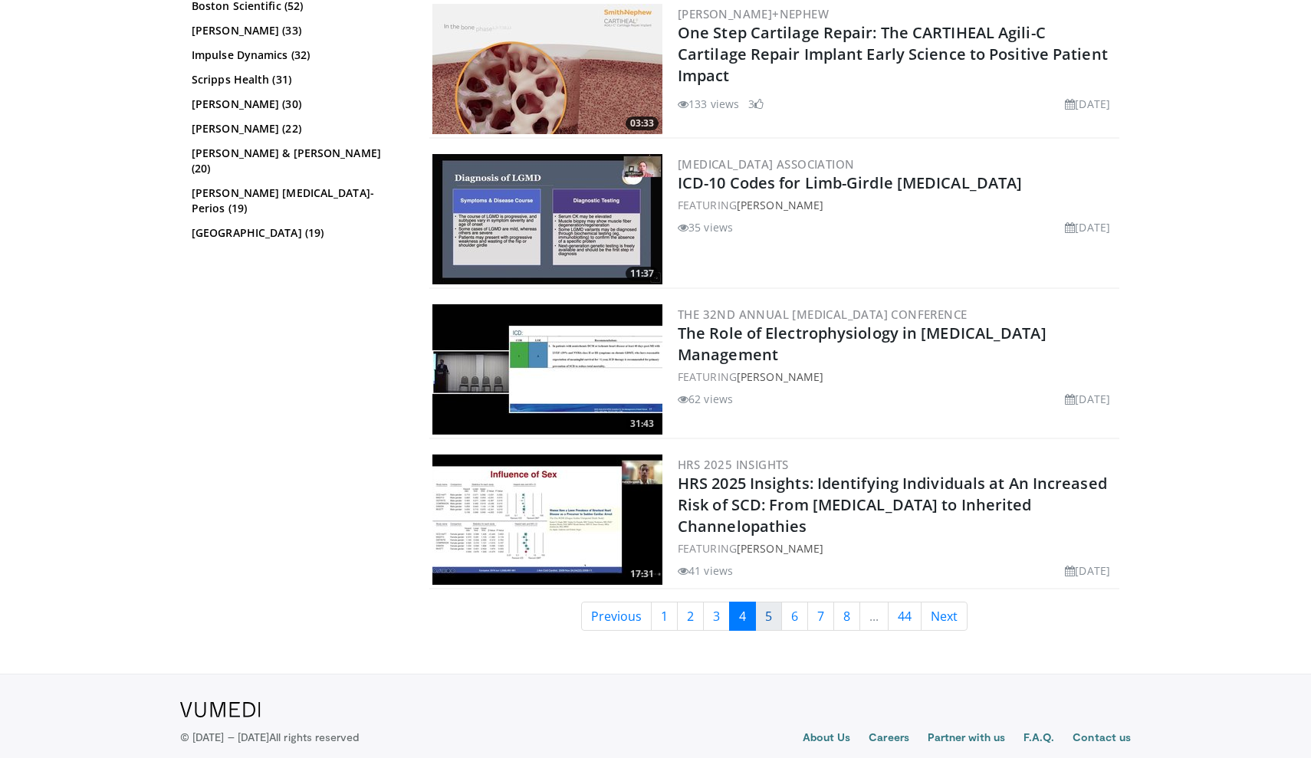
click at [762, 607] on link "5" at bounding box center [768, 616] width 27 height 29
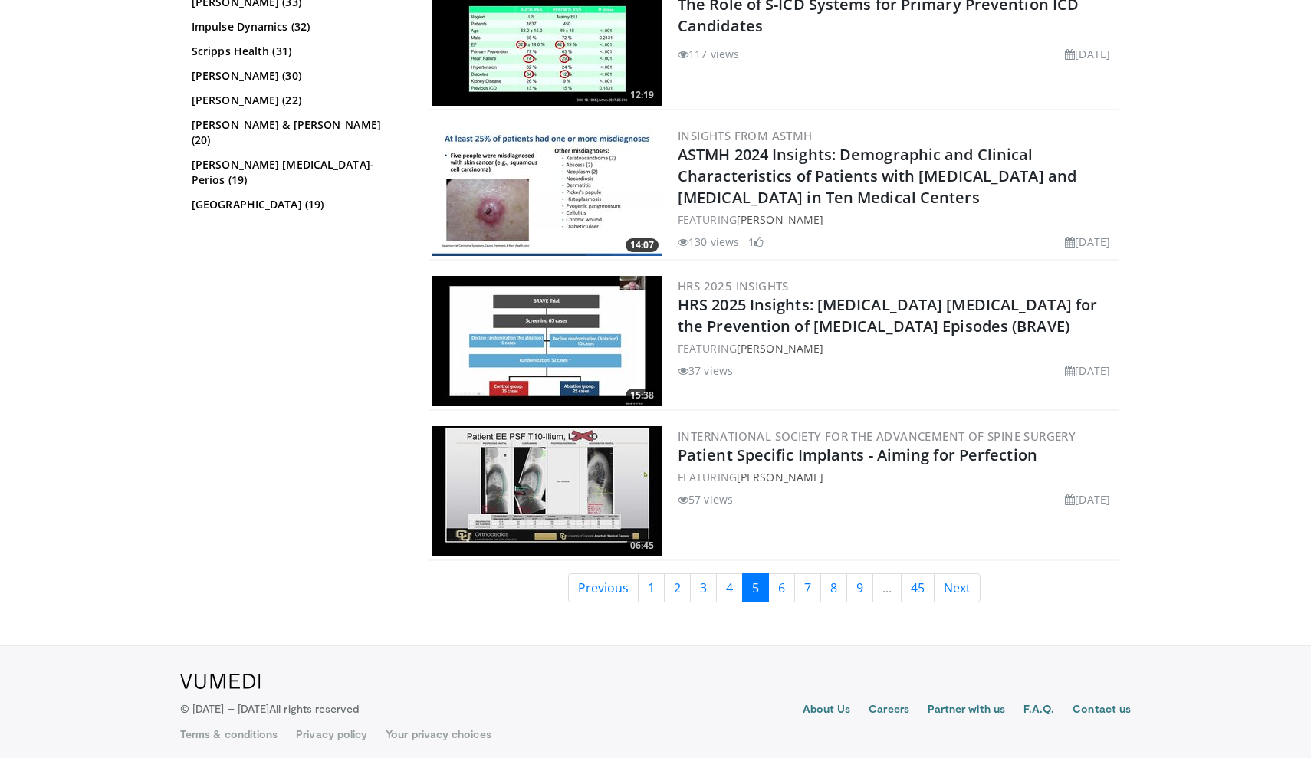
scroll to position [3211, 0]
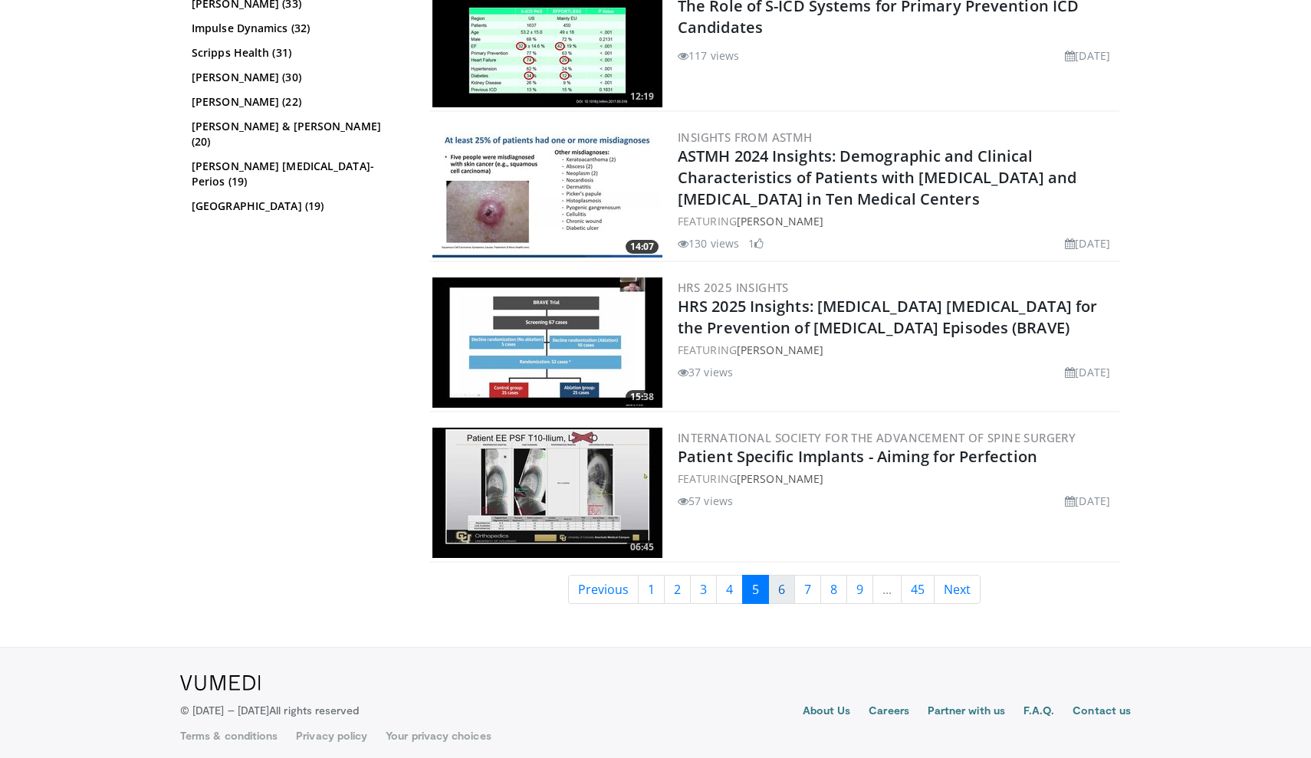
click at [779, 589] on link "6" at bounding box center [781, 589] width 27 height 29
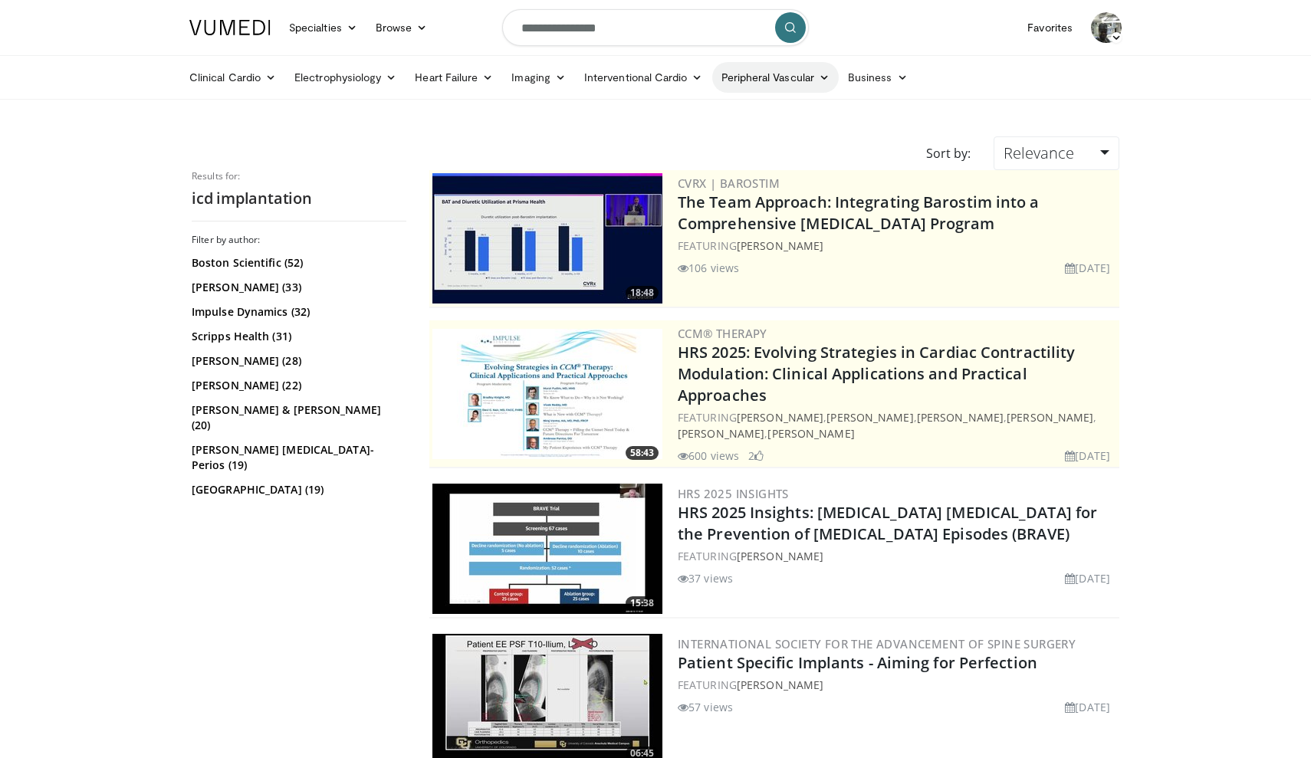
click at [757, 79] on link "Peripheral Vascular" at bounding box center [775, 77] width 126 height 31
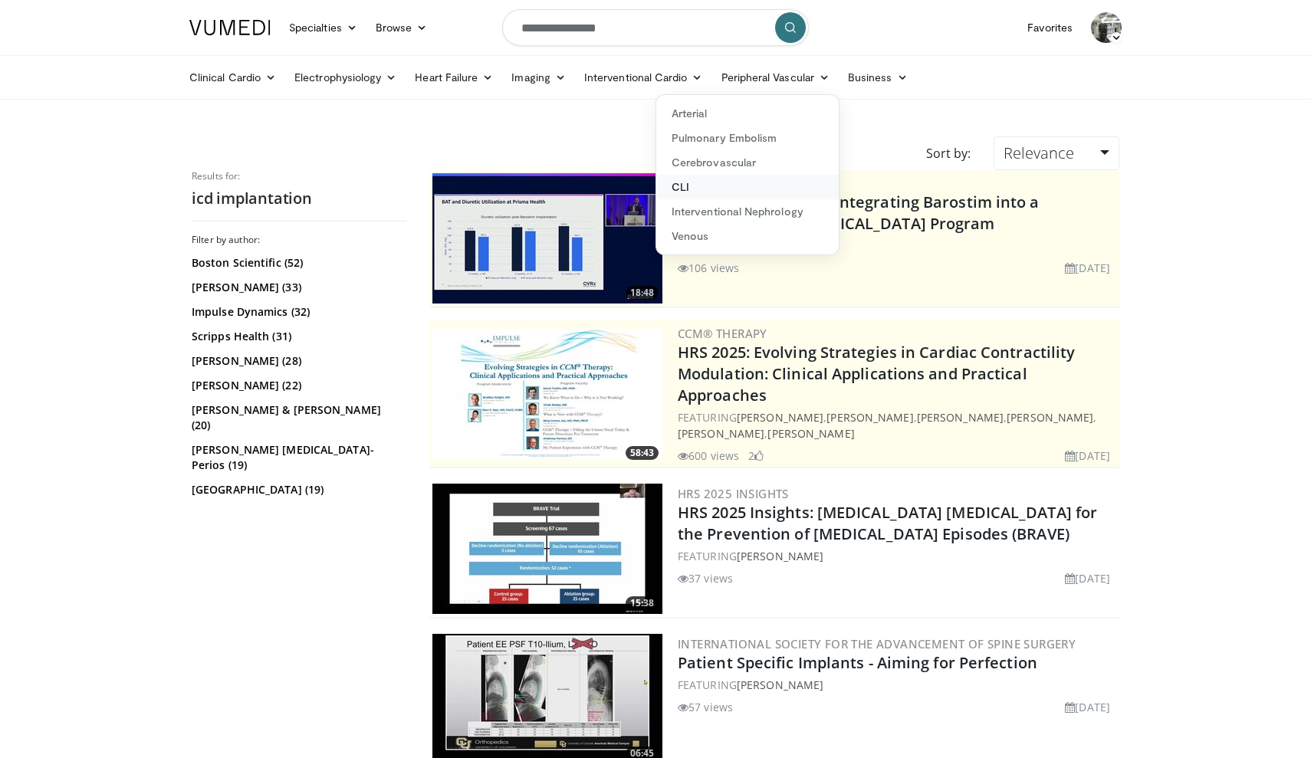
click at [688, 184] on link "CLI" at bounding box center [747, 187] width 182 height 25
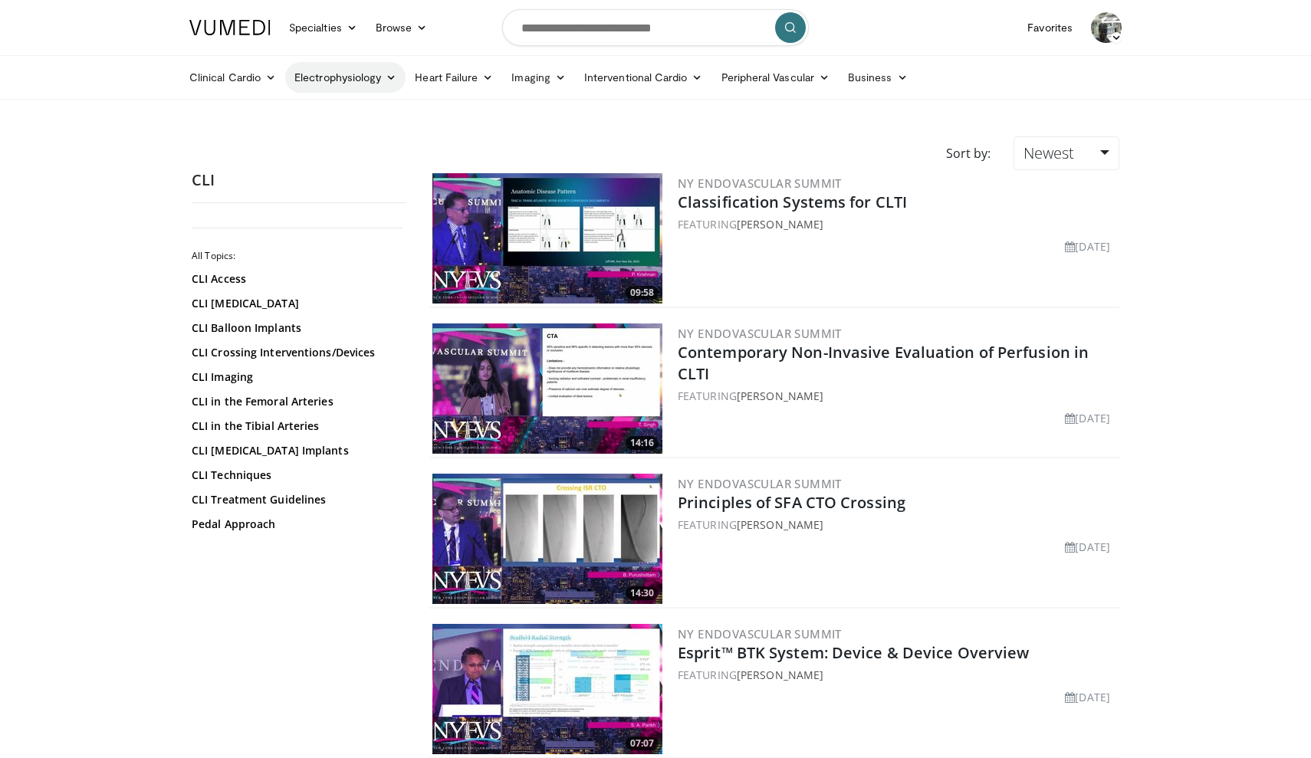
click at [391, 80] on icon at bounding box center [391, 77] width 11 height 11
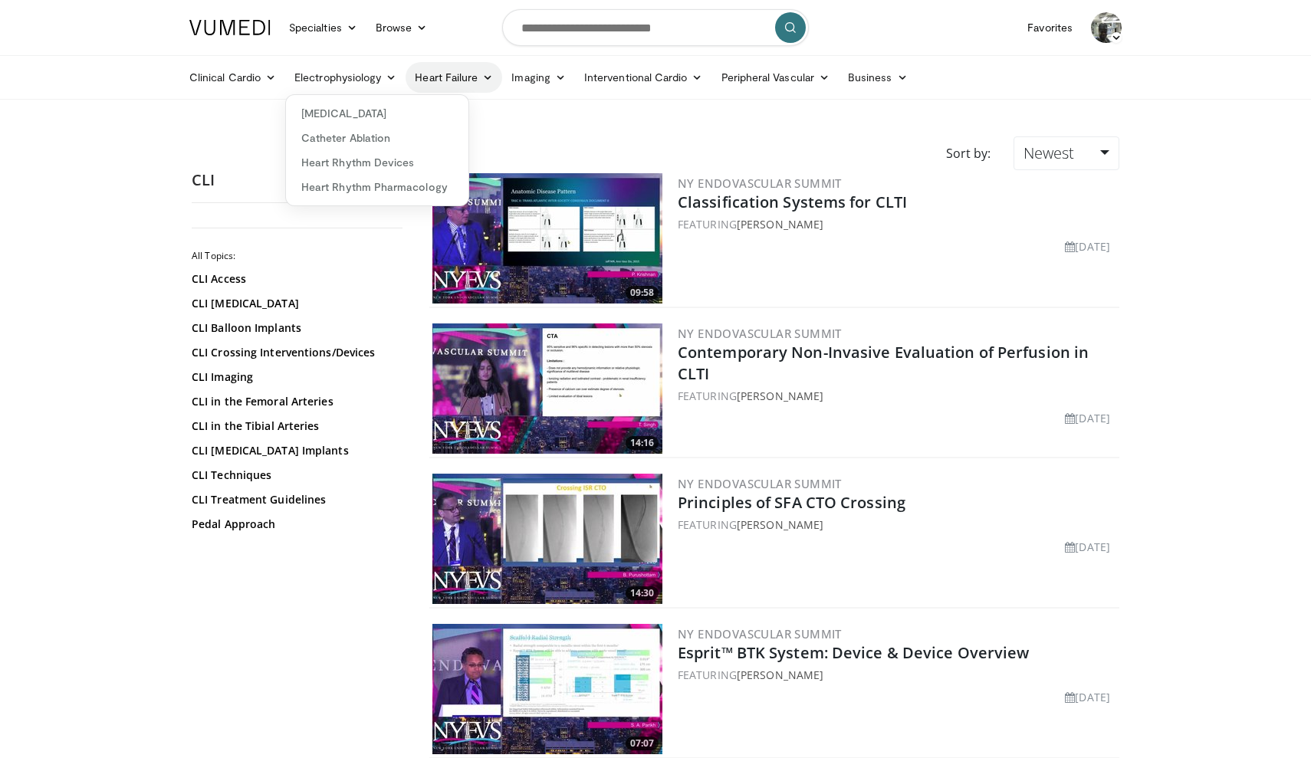
click at [494, 78] on link "Heart Failure" at bounding box center [453, 77] width 97 height 31
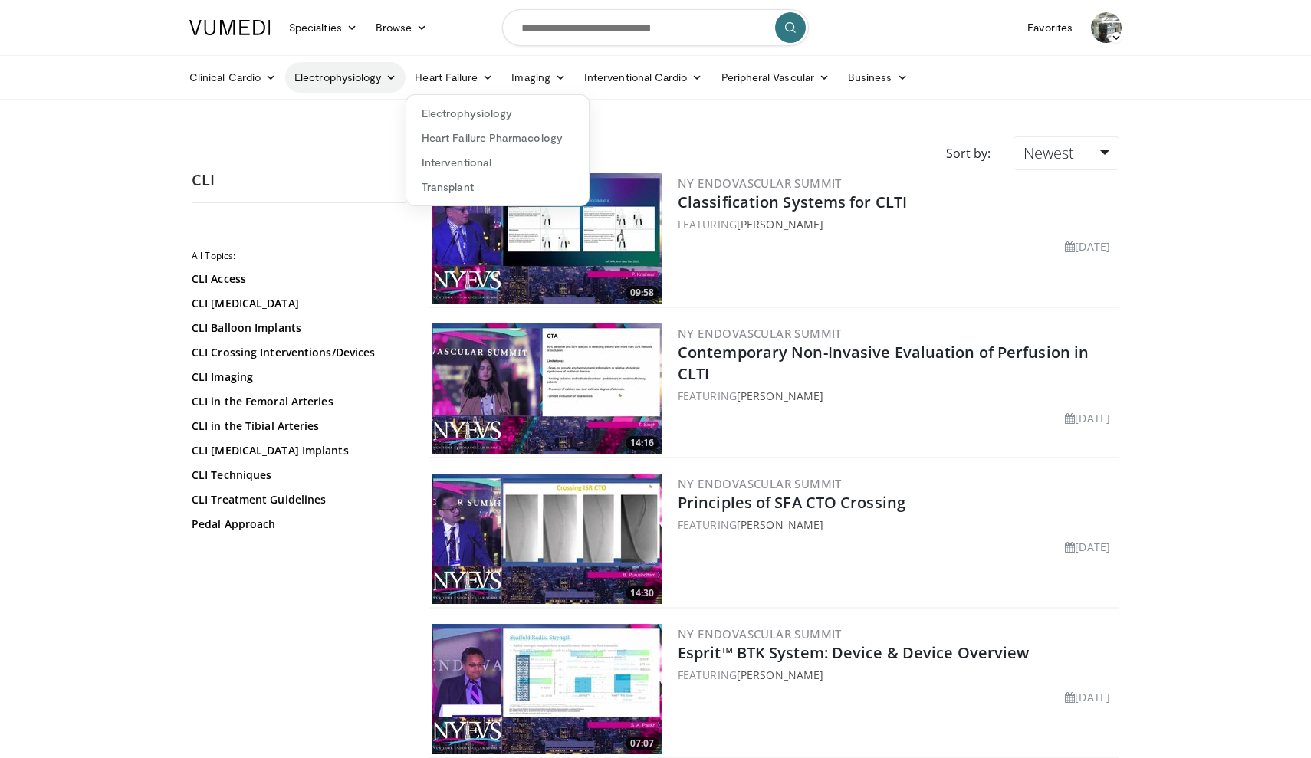
click at [395, 69] on link "Electrophysiology" at bounding box center [345, 77] width 120 height 31
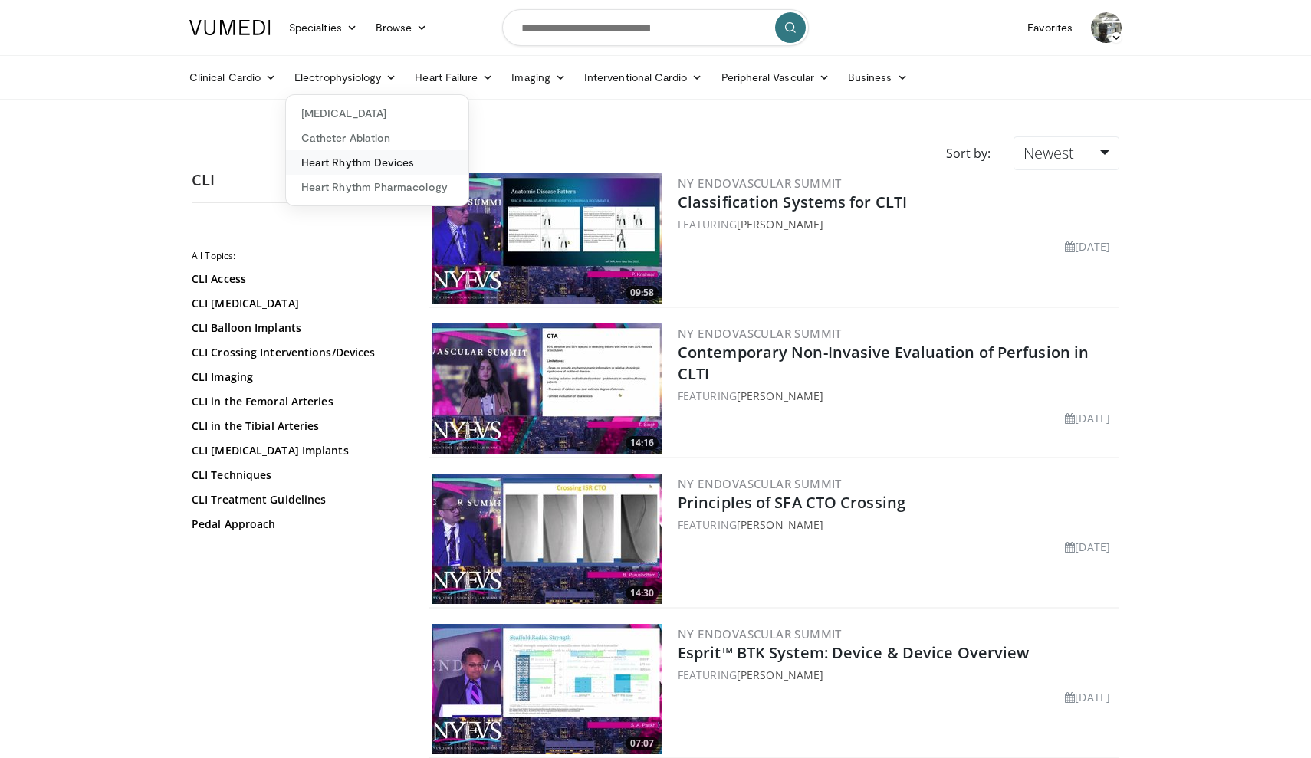
click at [383, 154] on link "Heart Rhythm Devices" at bounding box center [377, 162] width 182 height 25
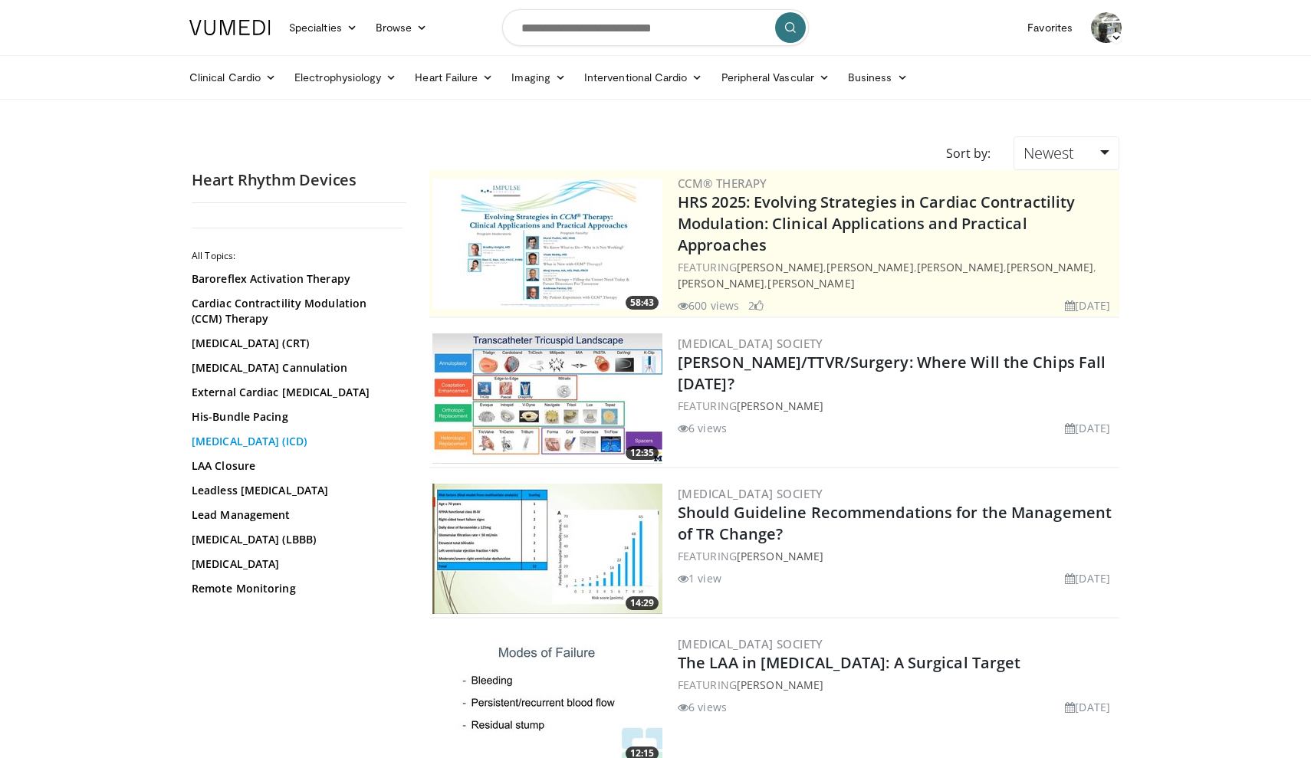
click at [289, 449] on link "Implantable Cardioverter Defibrillator (ICD)" at bounding box center [295, 441] width 207 height 15
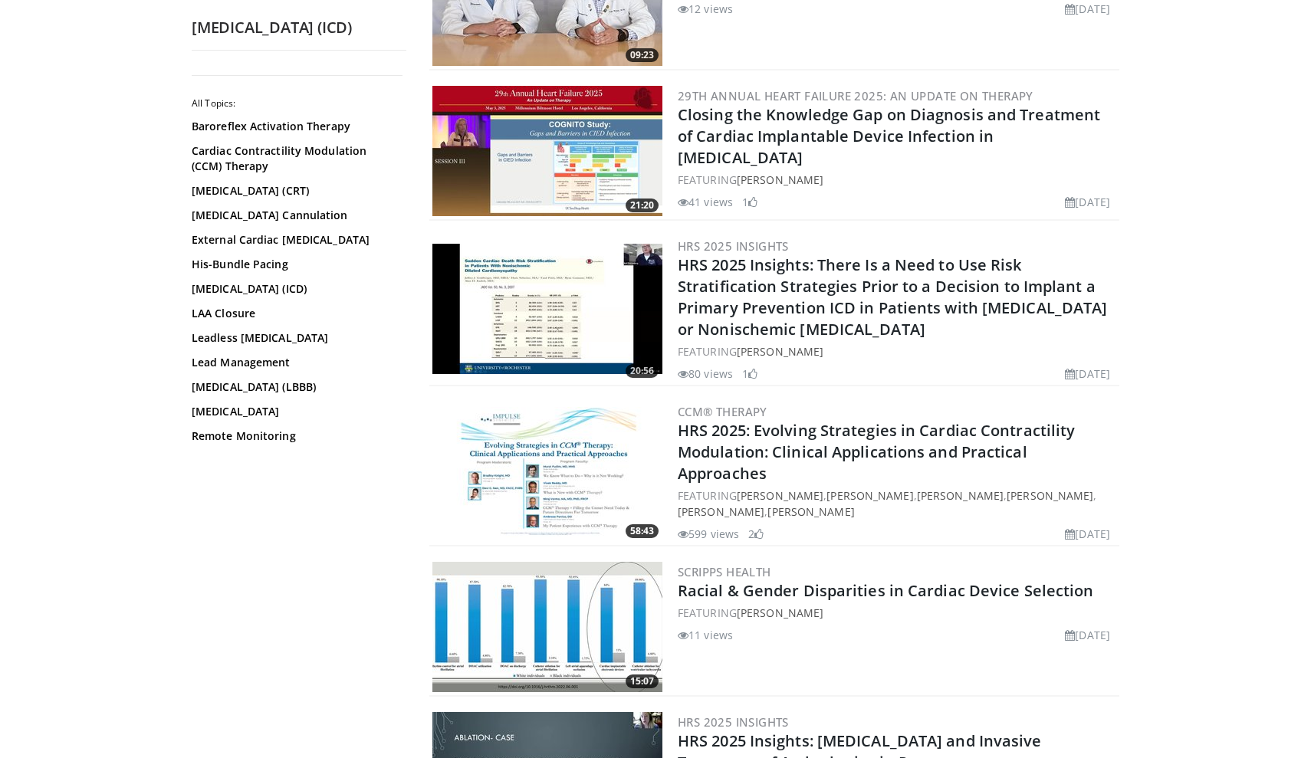
scroll to position [1009, 0]
